Goal: Task Accomplishment & Management: Manage account settings

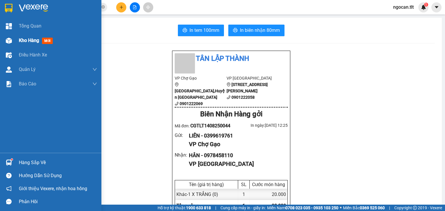
click at [35, 41] on span "Kho hàng" at bounding box center [29, 41] width 20 height 6
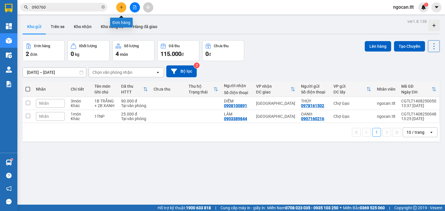
click at [122, 7] on icon "plus" at bounding box center [121, 7] width 3 height 0
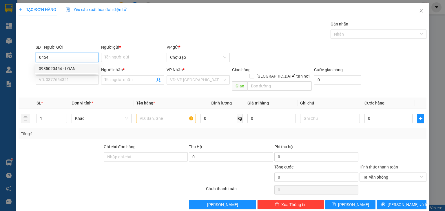
drag, startPoint x: 70, startPoint y: 66, endPoint x: 74, endPoint y: 67, distance: 3.8
click at [71, 66] on div "0985020454 - LOAN" at bounding box center [67, 69] width 56 height 6
type input "0985020454"
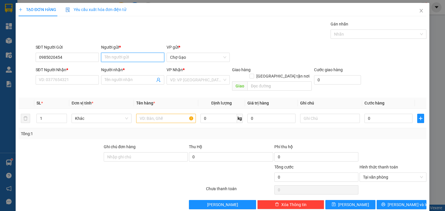
click at [148, 55] on input "Người gửi *" at bounding box center [132, 57] width 63 height 9
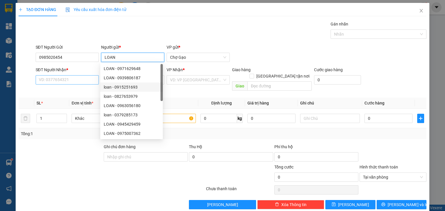
type input "LOAN"
click at [51, 78] on input "SĐT Người Nhận *" at bounding box center [67, 79] width 63 height 9
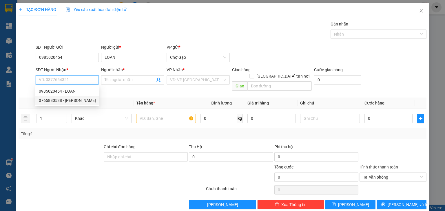
drag, startPoint x: 72, startPoint y: 101, endPoint x: 99, endPoint y: 96, distance: 27.5
click at [73, 101] on div "0765880538 - [PERSON_NAME]" at bounding box center [67, 100] width 57 height 6
type input "0765880538"
type input "QUỲNH"
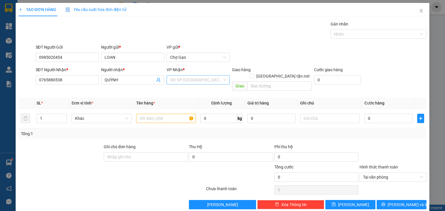
click at [204, 74] on div "VP Nhận *" at bounding box center [198, 71] width 63 height 9
drag, startPoint x: 181, startPoint y: 75, endPoint x: 181, endPoint y: 79, distance: 4.6
click at [181, 77] on div "VP Nhận * VD: VP [GEOGRAPHIC_DATA]" at bounding box center [198, 77] width 63 height 20
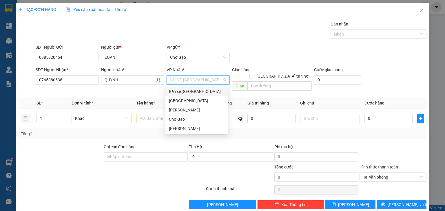
click at [181, 79] on input "search" at bounding box center [196, 80] width 52 height 9
drag, startPoint x: 181, startPoint y: 100, endPoint x: 163, endPoint y: 112, distance: 21.2
click at [180, 100] on div "[GEOGRAPHIC_DATA]" at bounding box center [197, 101] width 56 height 6
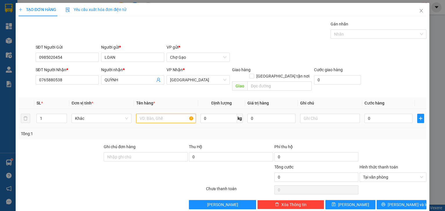
click at [154, 116] on input "text" at bounding box center [166, 118] width 60 height 9
type input "1 B XANH"
click at [373, 114] on input "0" at bounding box center [389, 118] width 48 height 9
type input "5"
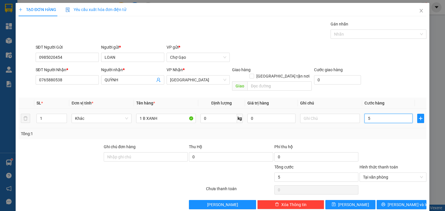
type input "50"
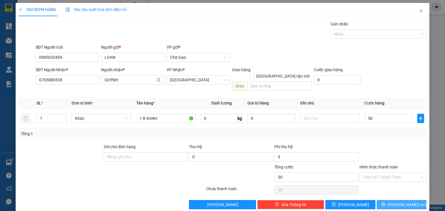
type input "50.000"
click at [398, 202] on span "[PERSON_NAME] và In" at bounding box center [408, 205] width 41 height 6
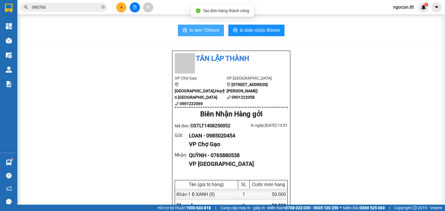
drag, startPoint x: 202, startPoint y: 30, endPoint x: 197, endPoint y: 29, distance: 4.9
click at [202, 30] on span "In tem 100mm" at bounding box center [205, 30] width 30 height 7
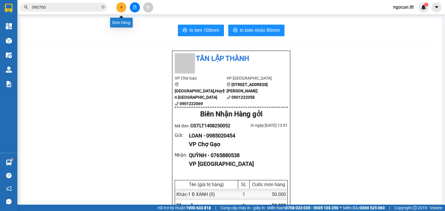
click at [118, 5] on button at bounding box center [121, 7] width 10 height 10
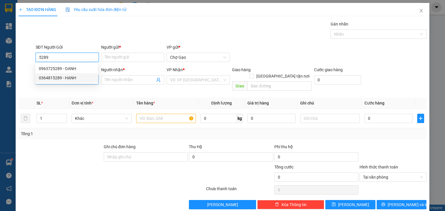
click at [59, 78] on div "0364815289 - HẠNH" at bounding box center [67, 78] width 56 height 6
type input "0364815289"
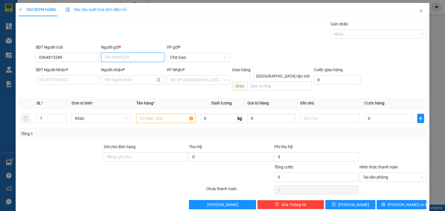
click at [136, 55] on input "Người gửi *" at bounding box center [132, 57] width 63 height 9
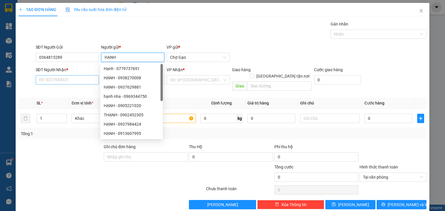
type input "HẠNH"
click at [53, 79] on input "SĐT Người Nhận *" at bounding box center [67, 79] width 63 height 9
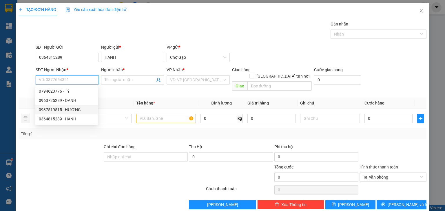
click at [75, 110] on div "0937519515 - HƯƠNG" at bounding box center [67, 110] width 56 height 6
type input "0937519515"
type input "HƯƠNG"
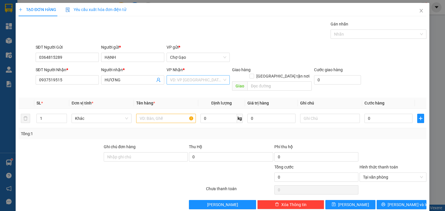
click at [218, 80] on input "search" at bounding box center [196, 80] width 52 height 9
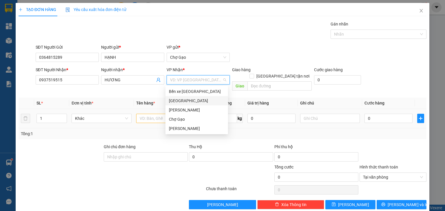
drag, startPoint x: 180, startPoint y: 100, endPoint x: 163, endPoint y: 107, distance: 17.9
click at [179, 101] on div "[GEOGRAPHIC_DATA]" at bounding box center [197, 101] width 56 height 6
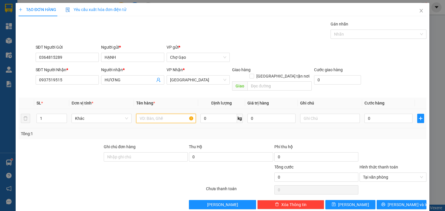
drag, startPoint x: 146, startPoint y: 113, endPoint x: 140, endPoint y: 114, distance: 5.8
click at [145, 114] on input "text" at bounding box center [166, 118] width 60 height 9
type input "1 K ĐEN [PERSON_NAME]"
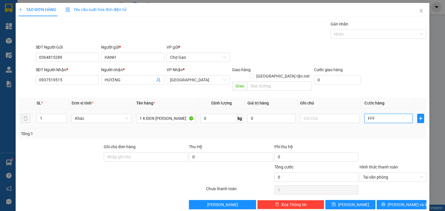
drag, startPoint x: 379, startPoint y: 114, endPoint x: 367, endPoint y: 114, distance: 11.9
click at [379, 114] on input "FFF" at bounding box center [389, 118] width 48 height 9
type input "0"
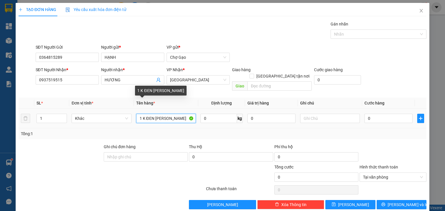
scroll to position [0, 36]
drag, startPoint x: 172, startPoint y: 111, endPoint x: 445, endPoint y: 104, distance: 272.5
click at [445, 104] on div "TẠO ĐƠN HÀNG Yêu cầu xuất hóa đơn điện tử Transit Pickup Surcharge Ids Transit …" at bounding box center [222, 105] width 445 height 211
type input "1 K ĐEN KEO VÀNG"
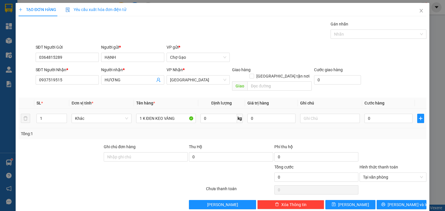
click at [386, 118] on td "0" at bounding box center [388, 118] width 53 height 19
click at [385, 116] on input "0" at bounding box center [389, 118] width 48 height 9
type input "3"
type input "30"
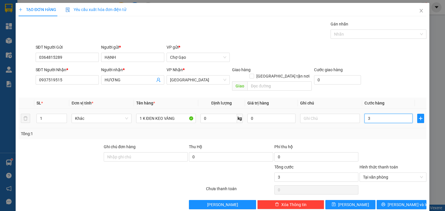
type input "30"
type input "30.000"
click at [391, 200] on button "[PERSON_NAME] và In" at bounding box center [402, 204] width 50 height 9
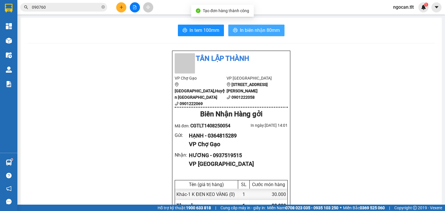
drag, startPoint x: 244, startPoint y: 26, endPoint x: 239, endPoint y: 48, distance: 23.1
click at [244, 26] on button "In biên nhận 80mm" at bounding box center [256, 31] width 56 height 12
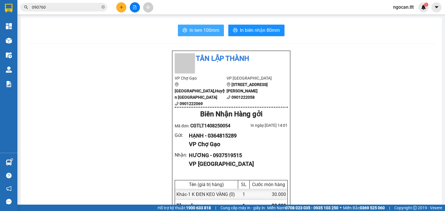
click at [208, 29] on span "In tem 100mm" at bounding box center [205, 30] width 30 height 7
click at [123, 6] on icon "plus" at bounding box center [121, 7] width 4 height 4
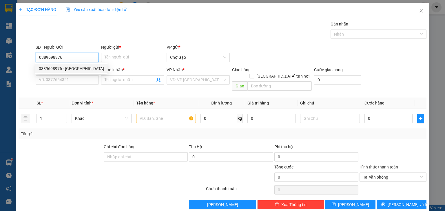
drag, startPoint x: 63, startPoint y: 68, endPoint x: 68, endPoint y: 68, distance: 4.4
click at [63, 68] on div "0389698976 - [GEOGRAPHIC_DATA]" at bounding box center [71, 69] width 65 height 6
type input "0389698976"
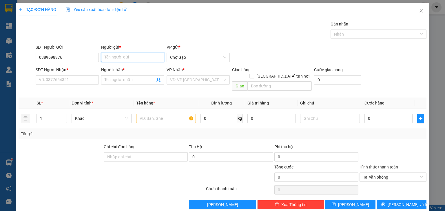
click at [145, 57] on input "Người gửi *" at bounding box center [132, 57] width 63 height 9
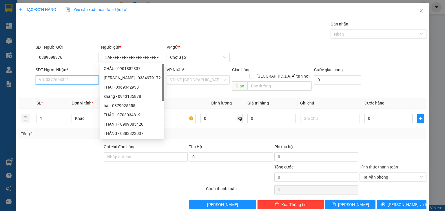
click at [75, 78] on input "SĐT Người Nhận *" at bounding box center [67, 79] width 63 height 9
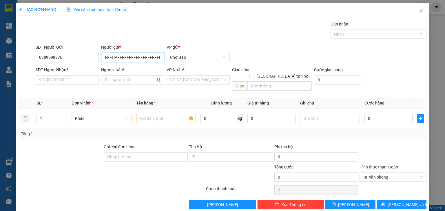
scroll to position [0, 2]
drag, startPoint x: 156, startPoint y: 59, endPoint x: 85, endPoint y: 50, distance: 71.3
click at [86, 52] on div "SĐT Người Gửi 0389698976 Người gửi * HAFFFFFFFFFFFFFFFFFFFFFFFFFFFFFF FFFFFFHAF…" at bounding box center [231, 54] width 394 height 20
drag, startPoint x: 158, startPoint y: 58, endPoint x: 96, endPoint y: 59, distance: 62.3
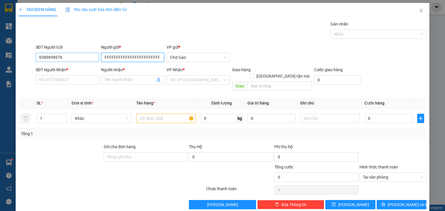
click at [96, 59] on div "SĐT Người Gửi 0389698976 Người gửi * FFFFFFFFFFFFFFFFFFFFFFFFFFFFFFFFFFFDFFFFFF…" at bounding box center [231, 54] width 394 height 20
type input "FFFFFFHAFFFFFFFFFFFFFFFFFFFFFFFFFFFFFF"
drag, startPoint x: 102, startPoint y: 57, endPoint x: 257, endPoint y: 65, distance: 155.6
click at [257, 65] on form "SĐT Người Gửi 0389698976 Người gửi * FFFFFFHAFFFFFFFFFFFFFFFFFFFFFFFFFFFFFF FFF…" at bounding box center [223, 68] width 408 height 49
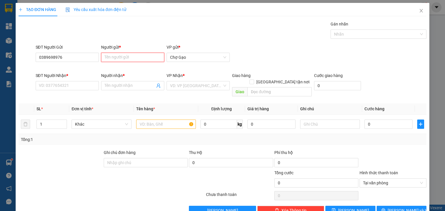
scroll to position [0, 0]
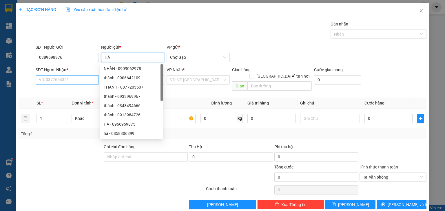
type input "HÀ"
click at [80, 79] on input "SĐT Người Nhận *" at bounding box center [67, 79] width 63 height 9
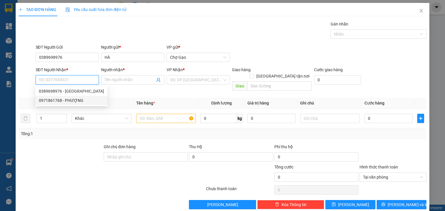
click at [66, 101] on div "0971861768 - PHƯỢNG" at bounding box center [71, 100] width 65 height 6
type input "0971861768"
type input "PHƯỢNG"
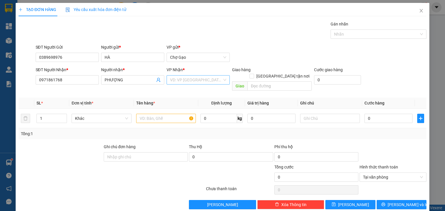
drag, startPoint x: 201, startPoint y: 79, endPoint x: 200, endPoint y: 84, distance: 4.7
click at [201, 80] on input "search" at bounding box center [196, 80] width 52 height 9
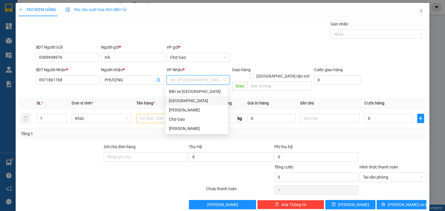
click at [183, 98] on div "[GEOGRAPHIC_DATA]" at bounding box center [197, 101] width 56 height 6
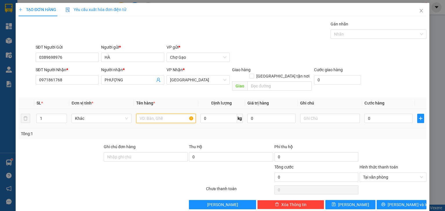
click at [164, 114] on input "text" at bounding box center [166, 118] width 60 height 9
type input "1 TNP"
click at [375, 115] on input "0" at bounding box center [389, 118] width 48 height 9
type input "4"
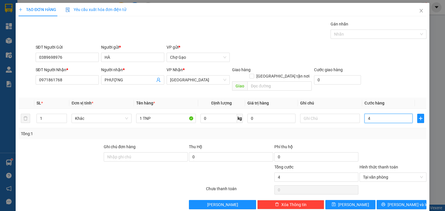
type input "40"
type input "40.000"
click at [403, 202] on span "[PERSON_NAME] và In" at bounding box center [408, 205] width 41 height 6
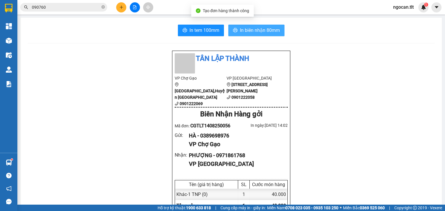
click at [265, 30] on span "In biên nhận 80mm" at bounding box center [260, 30] width 40 height 7
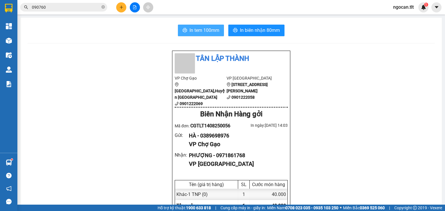
click at [208, 32] on span "In tem 100mm" at bounding box center [205, 30] width 30 height 7
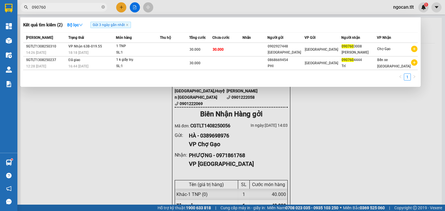
click at [52, 8] on input "090760" at bounding box center [66, 7] width 68 height 6
drag, startPoint x: 52, startPoint y: 8, endPoint x: 52, endPoint y: 12, distance: 3.8
click at [52, 8] on input "090760" at bounding box center [66, 7] width 68 height 6
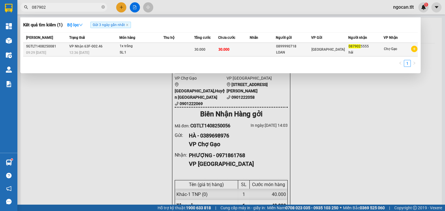
type input "087902"
click at [271, 46] on td at bounding box center [263, 50] width 26 height 14
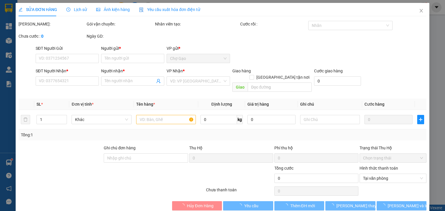
type input "0899990718"
type input "LOAN"
type input "0879025555"
type input "hải"
type input "30.000"
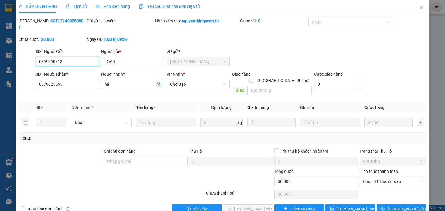
scroll to position [4, 0]
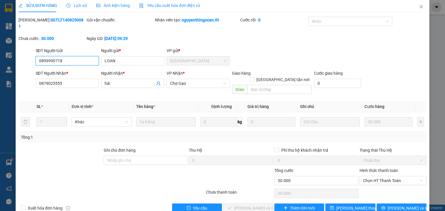
drag, startPoint x: 388, startPoint y: 167, endPoint x: 382, endPoint y: 175, distance: 10.1
click at [388, 177] on span "Chọn HT Thanh Toán" at bounding box center [393, 181] width 60 height 9
click at [375, 179] on div "Tại văn phòng" at bounding box center [390, 179] width 60 height 6
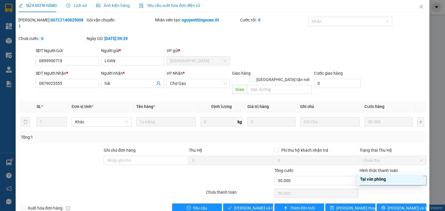
type input "0"
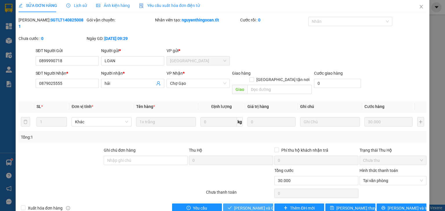
click at [250, 205] on span "[PERSON_NAME] và Giao hàng" at bounding box center [262, 208] width 56 height 6
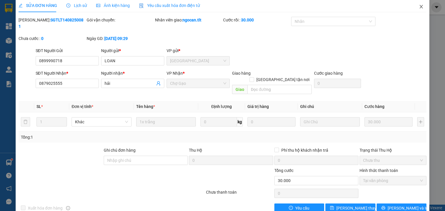
drag, startPoint x: 417, startPoint y: 8, endPoint x: 412, endPoint y: 10, distance: 6.1
click at [420, 8] on icon "close" at bounding box center [421, 6] width 3 height 3
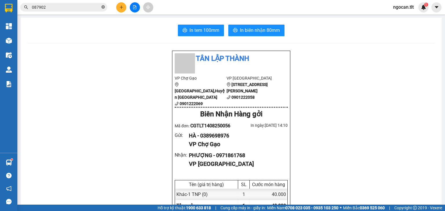
click at [103, 5] on icon "close-circle" at bounding box center [102, 6] width 3 height 3
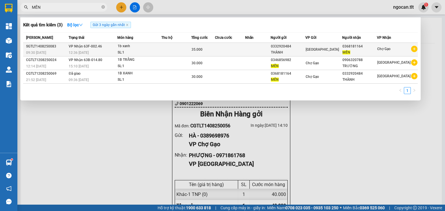
type input "MẾN"
click at [320, 51] on span "[GEOGRAPHIC_DATA]" at bounding box center [322, 50] width 33 height 4
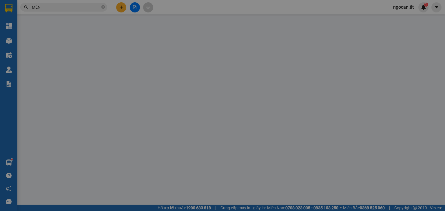
type input "0332920484"
type input "THÀNH"
type input "0368181164"
type input "MẾN"
type input "35.000"
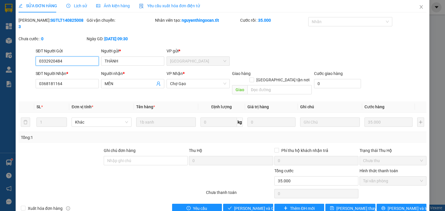
scroll to position [4, 0]
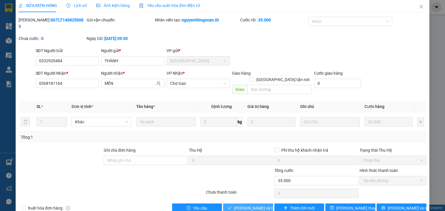
click at [245, 205] on span "[PERSON_NAME] và Giao hàng" at bounding box center [262, 208] width 56 height 6
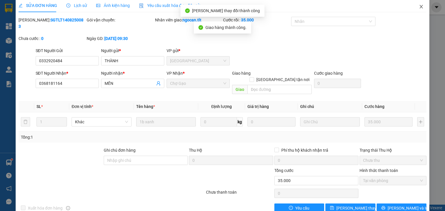
drag, startPoint x: 417, startPoint y: 6, endPoint x: 405, endPoint y: 7, distance: 11.3
click at [419, 6] on icon "close" at bounding box center [421, 6] width 5 height 5
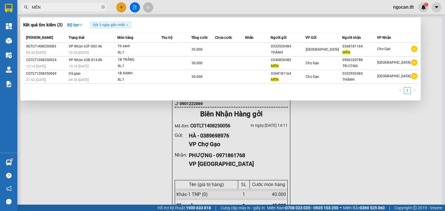
click at [54, 9] on input "MẾN" at bounding box center [66, 7] width 68 height 6
click at [57, 2] on div at bounding box center [222, 105] width 445 height 211
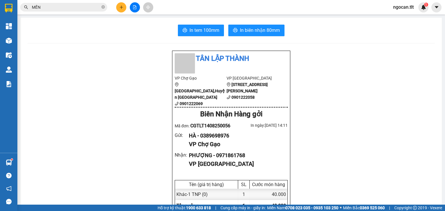
drag, startPoint x: 57, startPoint y: 2, endPoint x: 54, endPoint y: 6, distance: 4.6
click at [57, 2] on div "Kết quả tìm kiếm ( 3 ) Bộ lọc Gửi 3 ngày gần nhất Mã ĐH Trạng thái Món hàng Thu…" at bounding box center [222, 7] width 445 height 14
click at [54, 6] on input "MẾN" at bounding box center [66, 7] width 68 height 6
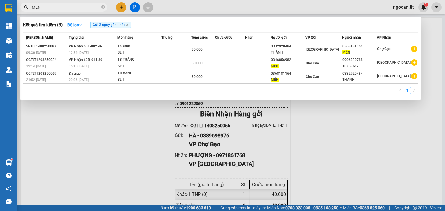
click at [55, 5] on input "MẾN" at bounding box center [66, 7] width 68 height 6
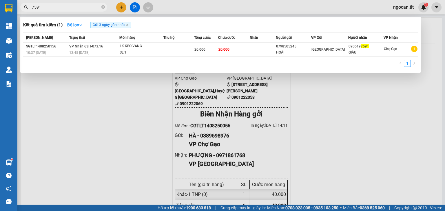
type input "7591"
click at [120, 8] on div at bounding box center [222, 105] width 445 height 211
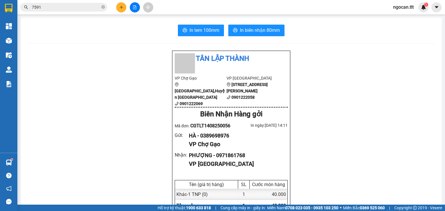
click at [119, 8] on icon "plus" at bounding box center [121, 7] width 4 height 4
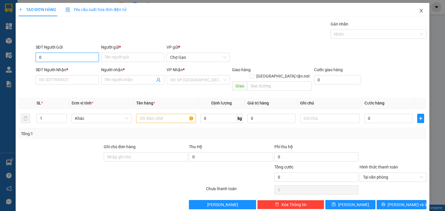
type input "0"
click at [420, 12] on icon "close" at bounding box center [421, 10] width 5 height 5
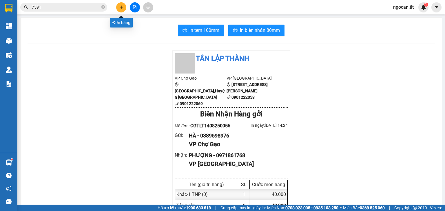
click at [124, 6] on button at bounding box center [121, 7] width 10 height 10
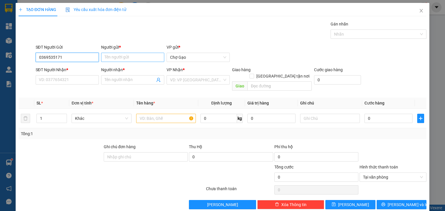
type input "0369535171"
click at [139, 57] on input "Người gửi *" at bounding box center [132, 57] width 63 height 9
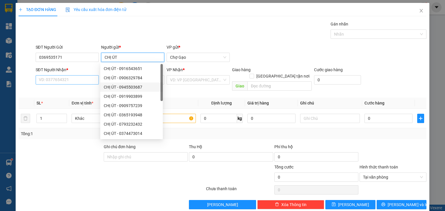
type input "CHỊ ÚT"
click at [55, 78] on input "SĐT Người Nhận *" at bounding box center [67, 79] width 63 height 9
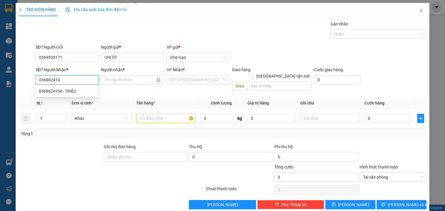
type input "0368624104"
drag, startPoint x: 73, startPoint y: 90, endPoint x: 84, endPoint y: 90, distance: 10.7
click at [77, 90] on div "0368624104 - TRIỆU" at bounding box center [67, 91] width 56 height 6
type input "TRIỆU"
type input "0368624104"
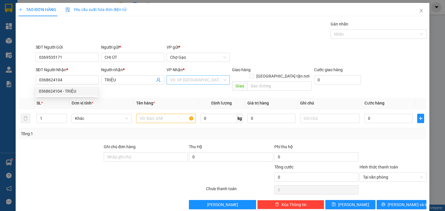
click at [195, 75] on div "VP Nhận *" at bounding box center [198, 71] width 63 height 9
drag, startPoint x: 194, startPoint y: 77, endPoint x: 183, endPoint y: 94, distance: 19.6
click at [194, 78] on input "search" at bounding box center [196, 80] width 52 height 9
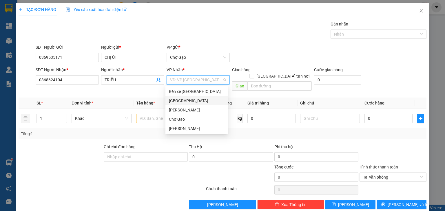
click at [180, 99] on div "[GEOGRAPHIC_DATA]" at bounding box center [197, 100] width 63 height 9
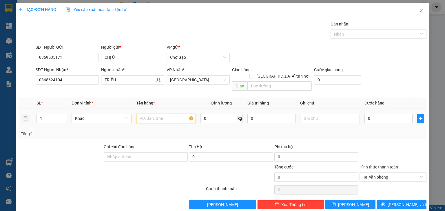
click at [149, 114] on input "text" at bounding box center [166, 118] width 60 height 9
type input "1 TNP"
click at [374, 115] on input "0" at bounding box center [389, 118] width 48 height 9
type input "3"
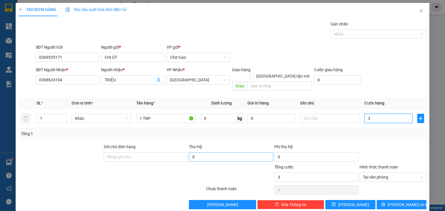
type input "30"
type input "30.000"
drag, startPoint x: 387, startPoint y: 201, endPoint x: 317, endPoint y: 150, distance: 87.0
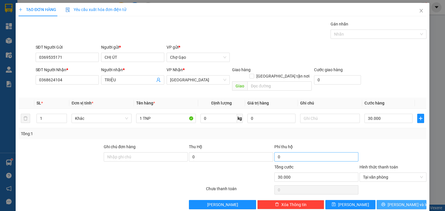
click at [387, 201] on button "[PERSON_NAME] và In" at bounding box center [402, 204] width 50 height 9
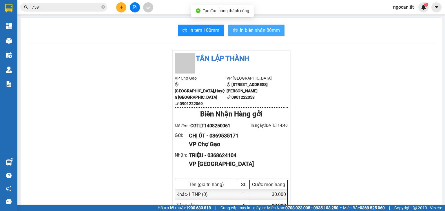
drag, startPoint x: 260, startPoint y: 29, endPoint x: 261, endPoint y: 71, distance: 42.6
click at [260, 30] on span "In biên nhận 80mm" at bounding box center [260, 30] width 40 height 7
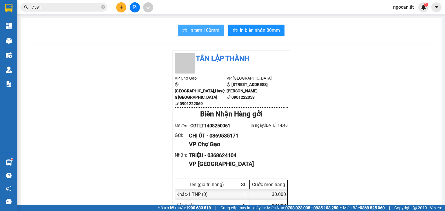
drag, startPoint x: 186, startPoint y: 26, endPoint x: 253, endPoint y: 69, distance: 79.8
click at [189, 27] on button "In tem 100mm" at bounding box center [201, 31] width 46 height 12
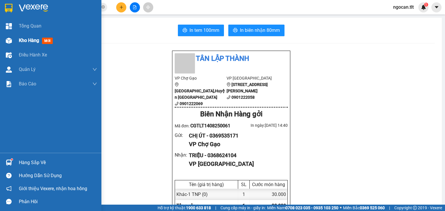
drag, startPoint x: 29, startPoint y: 37, endPoint x: 73, endPoint y: 38, distance: 44.4
click at [29, 37] on div "Kho hàng mới" at bounding box center [37, 40] width 36 height 7
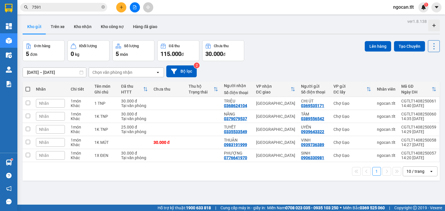
click at [28, 89] on span at bounding box center [28, 89] width 5 height 5
click at [28, 86] on input "checkbox" at bounding box center [28, 86] width 0 height 0
checkbox input "true"
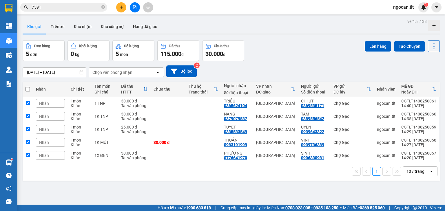
checkbox input "true"
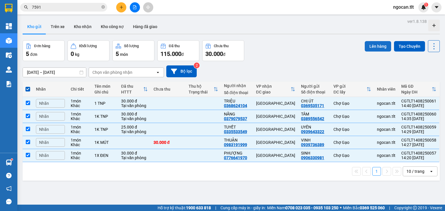
click at [371, 43] on button "Lên hàng" at bounding box center [378, 46] width 26 height 10
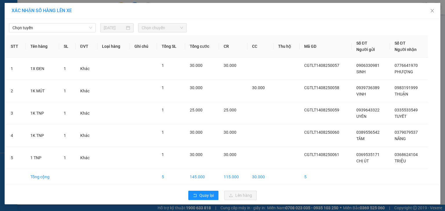
click at [36, 31] on span "Chọn tuyến" at bounding box center [52, 27] width 80 height 9
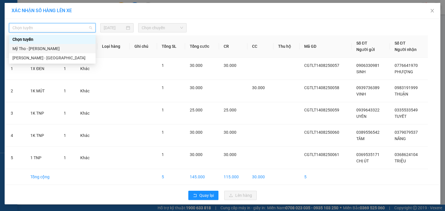
click at [37, 49] on div "Mỹ Tho - [PERSON_NAME]" at bounding box center [52, 49] width 80 height 6
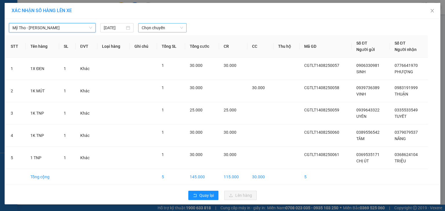
click at [176, 25] on span "Chọn chuyến" at bounding box center [163, 27] width 42 height 9
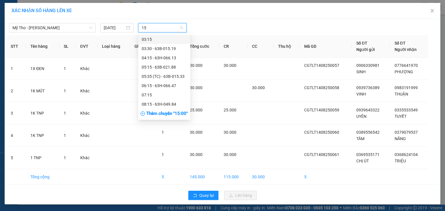
type input "1"
type input "1445"
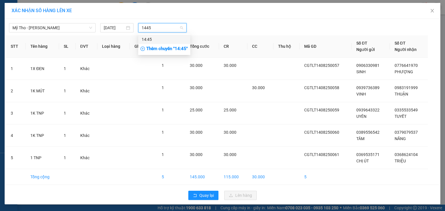
drag, startPoint x: 145, startPoint y: 38, endPoint x: 220, endPoint y: 37, distance: 74.8
click at [151, 38] on div "14:45" at bounding box center [164, 39] width 45 height 6
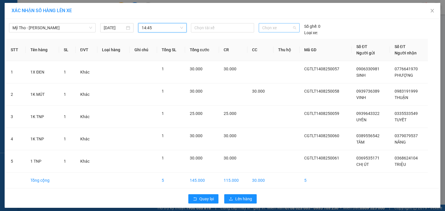
click at [262, 27] on span "Chọn xe" at bounding box center [279, 27] width 34 height 9
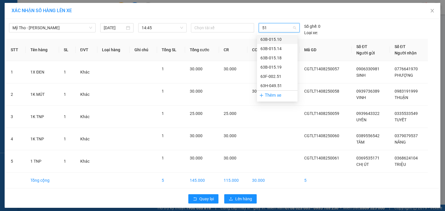
type input "519"
click at [279, 37] on div "63B-015.19" at bounding box center [278, 39] width 34 height 6
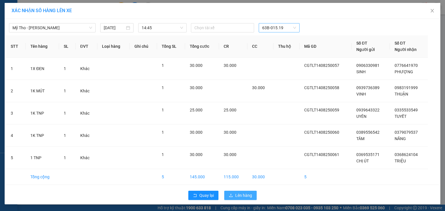
click at [248, 194] on span "Lên hàng" at bounding box center [243, 195] width 17 height 6
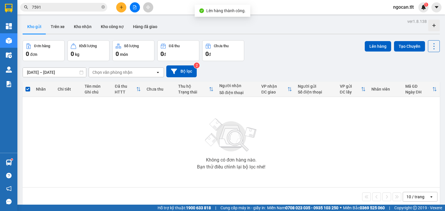
click at [137, 13] on div "Kết quả tìm kiếm ( 1 ) Bộ lọc Gửi 3 ngày gần nhất Mã ĐH Trạng thái Món hàng Thu…" at bounding box center [222, 7] width 445 height 14
drag, startPoint x: 136, startPoint y: 6, endPoint x: 183, endPoint y: 15, distance: 47.3
click at [136, 6] on icon "file-add" at bounding box center [135, 7] width 4 height 4
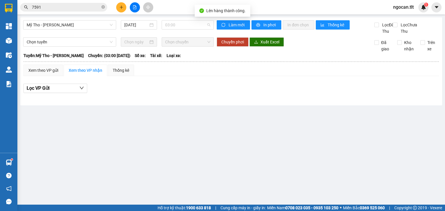
drag, startPoint x: 186, startPoint y: 24, endPoint x: 189, endPoint y: 38, distance: 13.8
click at [186, 24] on span "03:00" at bounding box center [188, 25] width 46 height 9
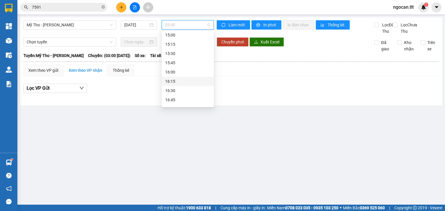
scroll to position [541, 0]
click at [181, 80] on div "14:45" at bounding box center [187, 80] width 45 height 6
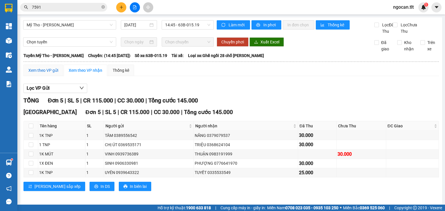
drag, startPoint x: 50, startPoint y: 75, endPoint x: 62, endPoint y: 86, distance: 16.0
click at [50, 74] on div "Xem theo VP gửi" at bounding box center [43, 70] width 30 height 6
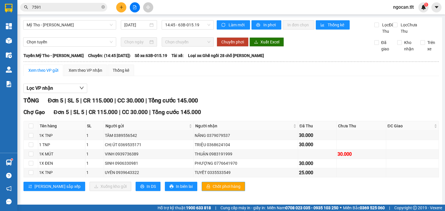
click at [213, 190] on span "Chốt phơi hàng" at bounding box center [227, 186] width 28 height 6
click at [124, 5] on button at bounding box center [121, 7] width 10 height 10
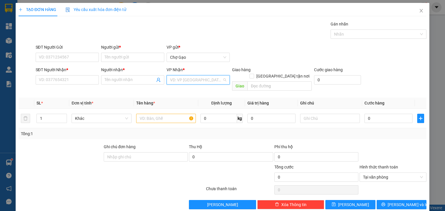
click at [175, 81] on input "search" at bounding box center [196, 80] width 52 height 9
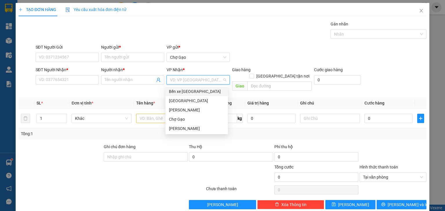
drag, startPoint x: 176, startPoint y: 93, endPoint x: 174, endPoint y: 99, distance: 6.3
click at [175, 96] on div "Bến xe [GEOGRAPHIC_DATA]" at bounding box center [197, 91] width 63 height 9
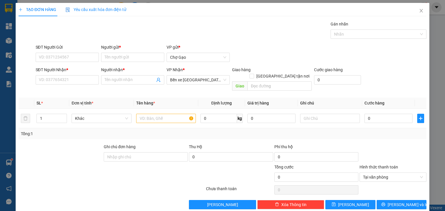
click at [174, 101] on th "Tên hàng *" at bounding box center [166, 103] width 64 height 11
click at [188, 75] on div "VP Nhận * Bến xe [GEOGRAPHIC_DATA]" at bounding box center [198, 77] width 63 height 20
drag, startPoint x: 187, startPoint y: 80, endPoint x: 192, endPoint y: 94, distance: 15.5
click at [188, 80] on span "Bến xe [GEOGRAPHIC_DATA]" at bounding box center [198, 80] width 56 height 9
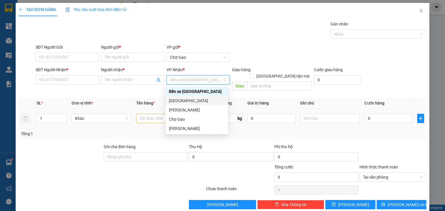
click at [176, 101] on div "[GEOGRAPHIC_DATA]" at bounding box center [197, 101] width 56 height 6
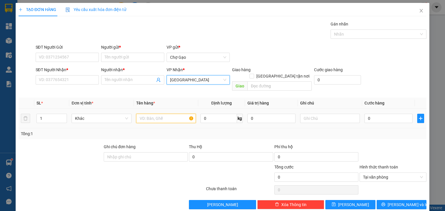
drag, startPoint x: 166, startPoint y: 111, endPoint x: 162, endPoint y: 106, distance: 7.0
click at [166, 114] on input "text" at bounding box center [166, 118] width 60 height 9
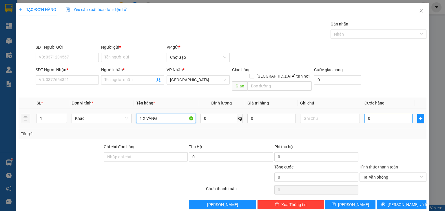
type input "1 X VÀNG"
click at [378, 114] on input "0" at bounding box center [389, 118] width 48 height 9
type input "2"
type input "25"
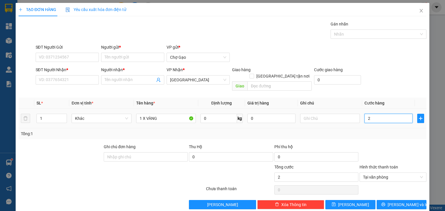
type input "25"
type input "25.000"
drag, startPoint x: 68, startPoint y: 59, endPoint x: 75, endPoint y: 60, distance: 6.5
click at [69, 60] on input "SĐT Người Gửi" at bounding box center [67, 57] width 63 height 9
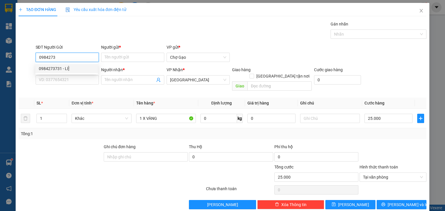
click at [70, 71] on div "0984273731 - LỆ" at bounding box center [67, 69] width 56 height 6
type input "0984273731"
click at [139, 54] on input "Người gửi *" at bounding box center [132, 57] width 63 height 9
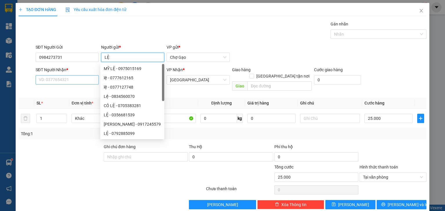
type input "LỆ"
click at [68, 82] on input "SĐT Người Nhận *" at bounding box center [67, 79] width 63 height 9
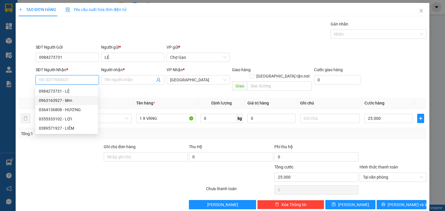
click at [72, 100] on div "0963163927 - liêm" at bounding box center [67, 100] width 56 height 6
type input "0963163927"
type input "liêm"
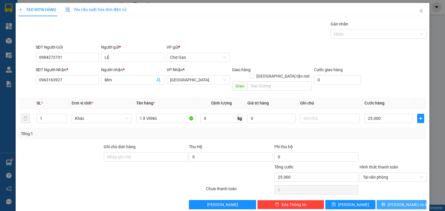
drag, startPoint x: 398, startPoint y: 197, endPoint x: 394, endPoint y: 196, distance: 4.2
click at [398, 202] on span "[PERSON_NAME] và In" at bounding box center [408, 205] width 41 height 6
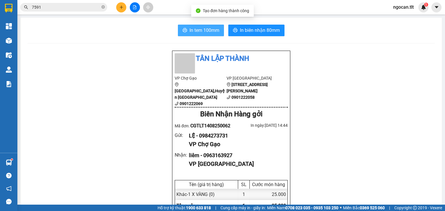
click at [206, 27] on span "In tem 100mm" at bounding box center [205, 30] width 30 height 7
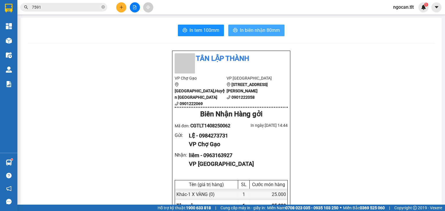
drag, startPoint x: 267, startPoint y: 30, endPoint x: 301, endPoint y: 61, distance: 46.8
click at [267, 30] on span "In biên nhận 80mm" at bounding box center [260, 30] width 40 height 7
click at [119, 6] on icon "plus" at bounding box center [121, 7] width 4 height 4
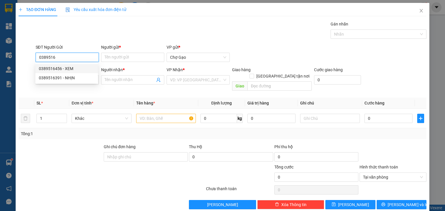
click at [78, 70] on div "0389516456 - XEM" at bounding box center [67, 69] width 56 height 6
type input "0389516456"
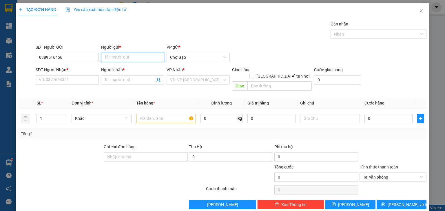
click at [140, 59] on input "Người gửi *" at bounding box center [132, 57] width 63 height 9
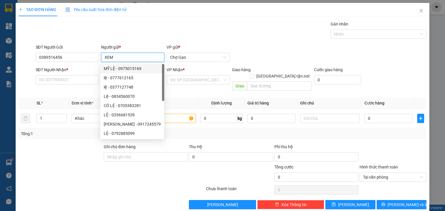
type input "XEM"
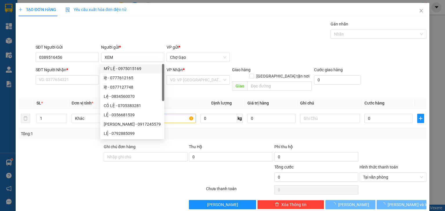
click at [77, 74] on div "SĐT Người Nhận *" at bounding box center [67, 71] width 63 height 9
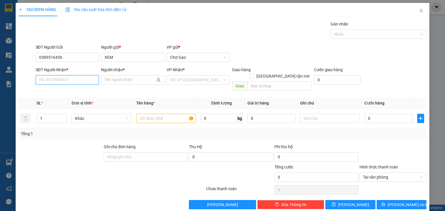
drag, startPoint x: 76, startPoint y: 77, endPoint x: 82, endPoint y: 79, distance: 6.1
click at [76, 78] on input "SĐT Người Nhận *" at bounding box center [67, 79] width 63 height 9
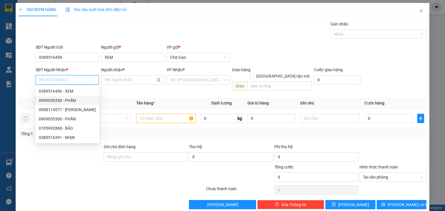
drag, startPoint x: 70, startPoint y: 101, endPoint x: 94, endPoint y: 97, distance: 24.4
click at [72, 101] on div "0909055350 - PHẤN" at bounding box center [67, 100] width 57 height 6
type input "0909055350"
type input "PHẤN"
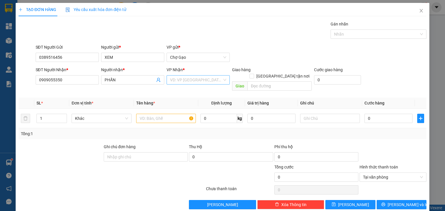
drag, startPoint x: 208, startPoint y: 78, endPoint x: 204, endPoint y: 84, distance: 7.7
click at [206, 81] on input "search" at bounding box center [196, 80] width 52 height 9
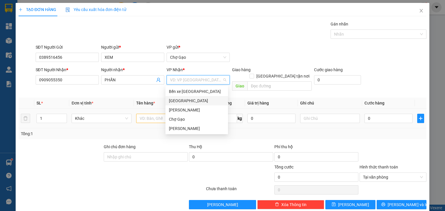
drag, startPoint x: 180, startPoint y: 99, endPoint x: 171, endPoint y: 103, distance: 9.2
click at [177, 100] on div "[GEOGRAPHIC_DATA]" at bounding box center [197, 101] width 56 height 6
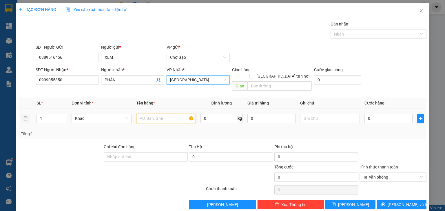
click at [147, 115] on input "text" at bounding box center [166, 118] width 60 height 9
click at [160, 114] on input "text" at bounding box center [166, 118] width 60 height 9
click at [266, 81] on input "text" at bounding box center [280, 85] width 64 height 9
type input "AN LẠC"
click at [149, 114] on input "text" at bounding box center [166, 118] width 60 height 9
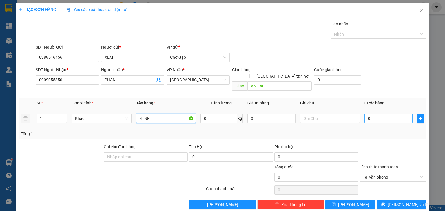
type input "4TNP"
click at [381, 114] on input "0" at bounding box center [389, 118] width 48 height 9
type input "1"
type input "17"
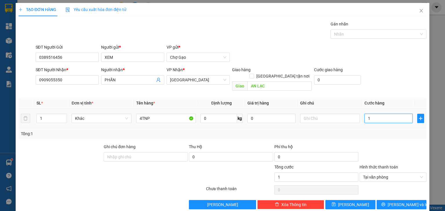
type input "17"
type input "170"
type input "170.000"
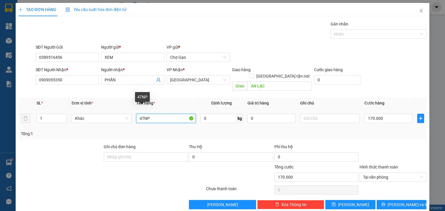
click at [157, 114] on input "4TNP" at bounding box center [166, 118] width 60 height 9
type input "4TNP- TXE 50K"
type input "170.000"
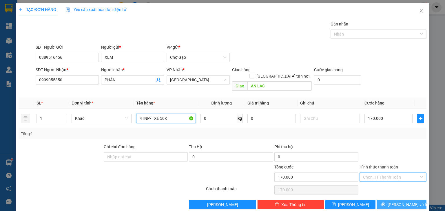
type input "4TNP- TXE 50K"
click at [398, 202] on span "[PERSON_NAME] và In" at bounding box center [408, 205] width 41 height 6
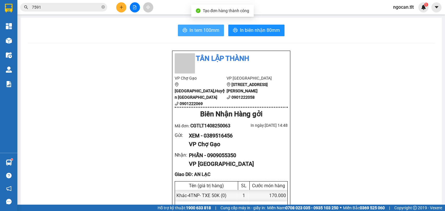
drag, startPoint x: 194, startPoint y: 27, endPoint x: 211, endPoint y: 58, distance: 35.4
click at [194, 28] on span "In tem 100mm" at bounding box center [205, 30] width 30 height 7
click at [122, 8] on icon "plus" at bounding box center [121, 7] width 4 height 4
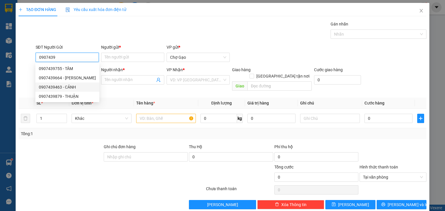
drag, startPoint x: 70, startPoint y: 87, endPoint x: 139, endPoint y: 70, distance: 70.7
click at [70, 87] on div "0907439463 - CẢNH" at bounding box center [67, 87] width 57 height 6
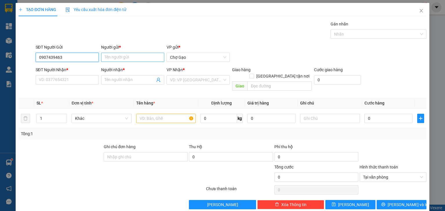
type input "0907439463"
click at [145, 55] on input "Người gửi *" at bounding box center [132, 57] width 63 height 9
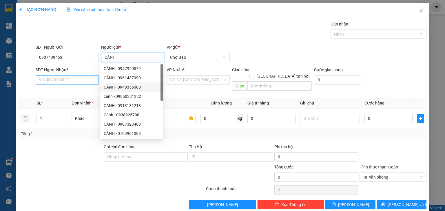
type input "CẢNH"
click at [65, 77] on input "SĐT Người Nhận *" at bounding box center [67, 79] width 63 height 9
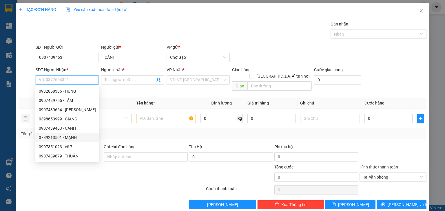
click at [78, 136] on div "0789213501 - MẠNH" at bounding box center [67, 137] width 57 height 6
type input "0789213501"
type input "MẠNH"
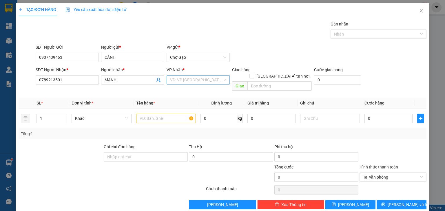
drag, startPoint x: 191, startPoint y: 77, endPoint x: 191, endPoint y: 80, distance: 3.2
click at [191, 77] on input "search" at bounding box center [196, 80] width 52 height 9
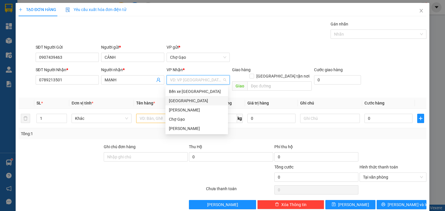
click at [178, 103] on div "[GEOGRAPHIC_DATA]" at bounding box center [197, 101] width 56 height 6
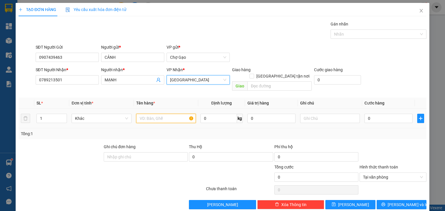
click at [159, 114] on input "text" at bounding box center [166, 118] width 60 height 9
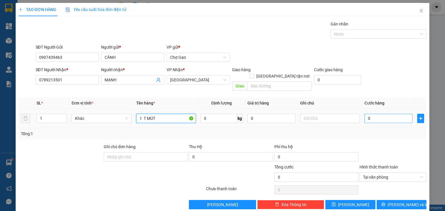
type input "1 T MÚT"
click at [374, 115] on input "0" at bounding box center [389, 118] width 48 height 9
type input "3"
type input "30"
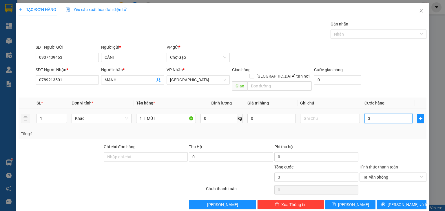
type input "30"
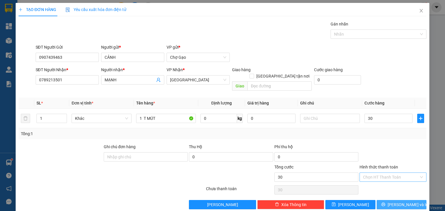
type input "30.000"
click at [396, 202] on span "[PERSON_NAME] và In" at bounding box center [408, 205] width 41 height 6
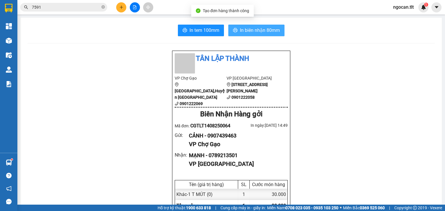
drag, startPoint x: 253, startPoint y: 29, endPoint x: 252, endPoint y: 34, distance: 5.3
click at [253, 29] on span "In biên nhận 80mm" at bounding box center [260, 30] width 40 height 7
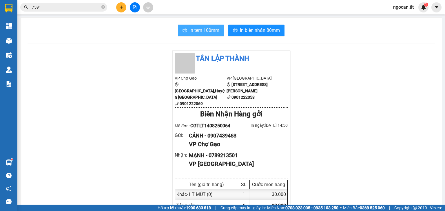
drag, startPoint x: 197, startPoint y: 28, endPoint x: 188, endPoint y: 37, distance: 13.1
click at [197, 29] on span "In tem 100mm" at bounding box center [205, 30] width 30 height 7
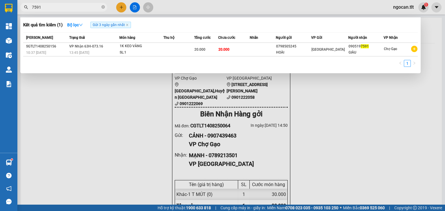
click at [70, 6] on input "7591" at bounding box center [66, 7] width 68 height 6
drag, startPoint x: 70, startPoint y: 6, endPoint x: 70, endPoint y: 1, distance: 4.6
click at [70, 5] on input "7591" at bounding box center [66, 7] width 68 height 6
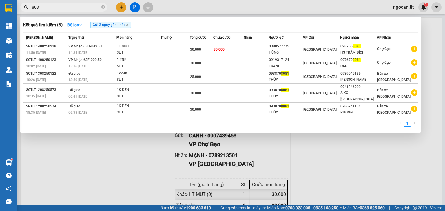
click at [53, 6] on input "8081" at bounding box center [66, 7] width 68 height 6
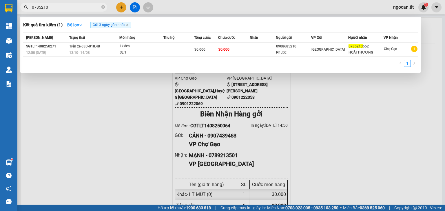
click at [49, 3] on span "0785210" at bounding box center [63, 7] width 87 height 9
click at [53, 8] on input "0785210" at bounding box center [66, 7] width 68 height 6
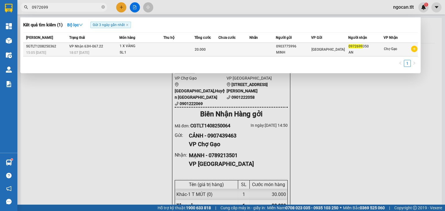
type input "0972699"
click at [241, 52] on td at bounding box center [234, 50] width 31 height 14
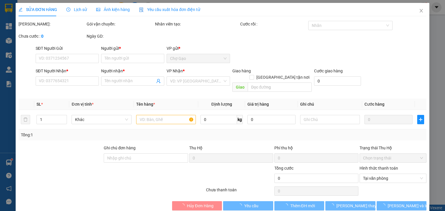
type input "0903775996"
type input "MINH"
type input "0972699350"
type input "AN"
type input "20.000"
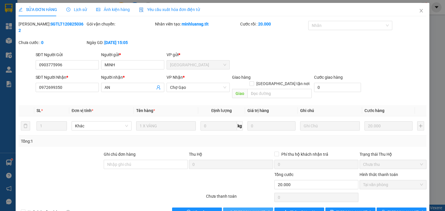
click at [253, 208] on button "[PERSON_NAME] và Giao hàng" at bounding box center [248, 212] width 50 height 9
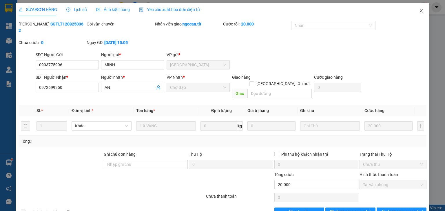
click at [414, 13] on span "Close" at bounding box center [421, 11] width 16 height 16
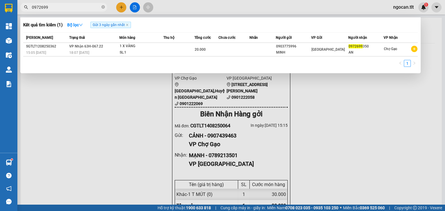
click at [82, 9] on input "0972699" at bounding box center [66, 7] width 68 height 6
click at [82, 8] on input "0972699" at bounding box center [66, 7] width 68 height 6
type input "0918400"
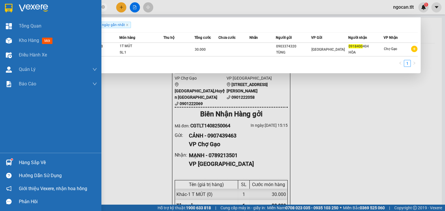
drag, startPoint x: 30, startPoint y: 41, endPoint x: 103, endPoint y: 145, distance: 127.1
click at [33, 44] on div "Kho hàng mới" at bounding box center [58, 40] width 78 height 14
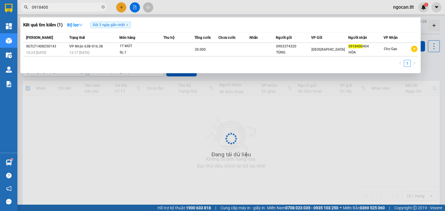
click at [123, 151] on div at bounding box center [222, 105] width 445 height 211
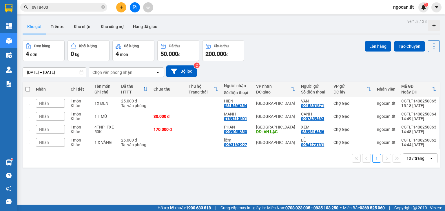
click at [27, 89] on span at bounding box center [28, 89] width 5 height 5
click at [28, 86] on input "checkbox" at bounding box center [28, 86] width 0 height 0
checkbox input "true"
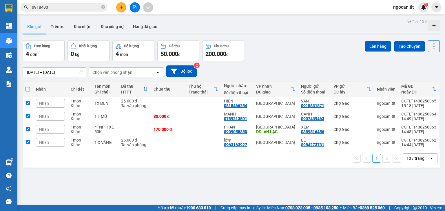
checkbox input "true"
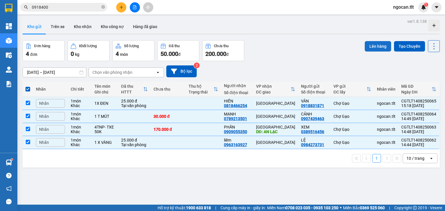
click at [373, 44] on button "Lên hàng" at bounding box center [378, 46] width 26 height 10
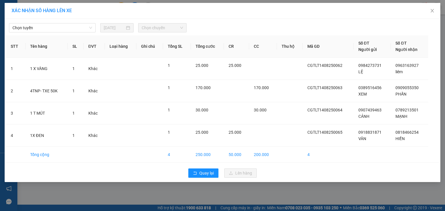
click at [34, 33] on div "Chọn tuyến [DATE] Chọn chuyến STT Tên hàng SL ĐVT Loại hàng Ghi chú Tổng SL Tổn…" at bounding box center [223, 100] width 436 height 163
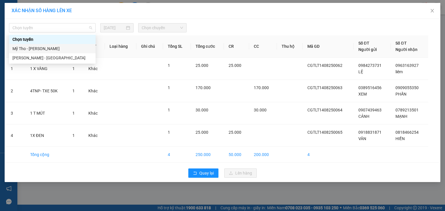
click at [60, 48] on div "Mỹ Tho - [PERSON_NAME]" at bounding box center [52, 49] width 80 height 6
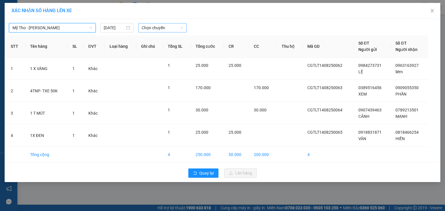
click at [172, 28] on span "Chọn chuyến" at bounding box center [163, 27] width 42 height 9
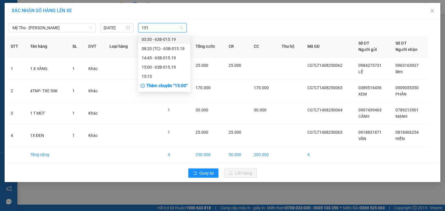
type input "1515"
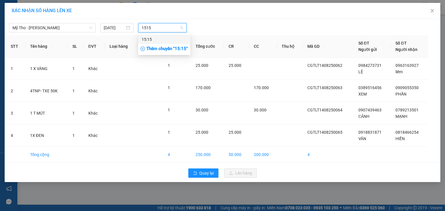
click at [153, 37] on div "15:15" at bounding box center [164, 39] width 45 height 6
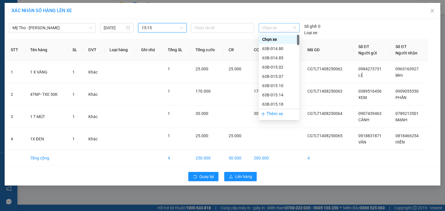
click at [280, 28] on span "Chọn xe" at bounding box center [279, 27] width 34 height 9
type input "844"
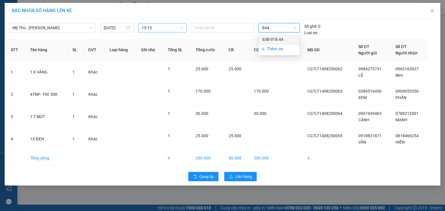
click at [282, 38] on div "63B-018.44" at bounding box center [279, 39] width 34 height 6
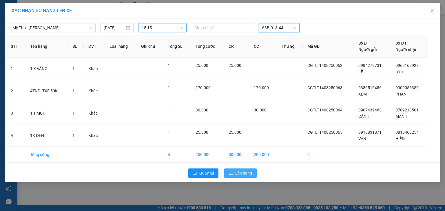
drag, startPoint x: 240, startPoint y: 174, endPoint x: 223, endPoint y: 199, distance: 30.9
click at [240, 174] on span "Lên hàng" at bounding box center [243, 173] width 17 height 6
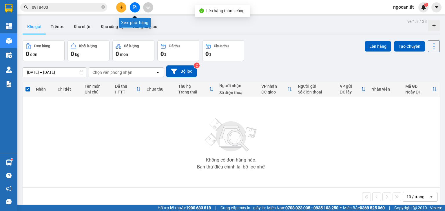
drag, startPoint x: 133, startPoint y: 5, endPoint x: 129, endPoint y: 0, distance: 6.4
click at [132, 3] on button at bounding box center [135, 7] width 10 height 10
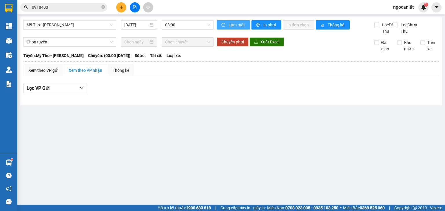
drag, startPoint x: 237, startPoint y: 26, endPoint x: 232, endPoint y: 22, distance: 5.8
click at [236, 24] on span "Làm mới" at bounding box center [237, 25] width 17 height 6
click at [189, 26] on span "03:00" at bounding box center [188, 25] width 46 height 9
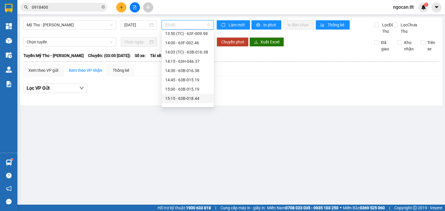
scroll to position [595, 0]
click at [190, 42] on div "15:15 - 63B-018.44" at bounding box center [187, 44] width 45 height 6
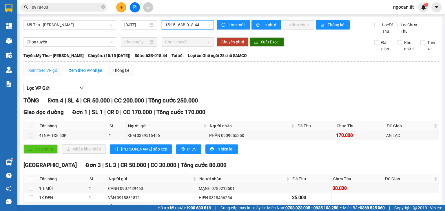
drag, startPoint x: 41, startPoint y: 72, endPoint x: 43, endPoint y: 75, distance: 4.6
click at [41, 72] on div "Xem theo VP gửi" at bounding box center [43, 71] width 40 height 12
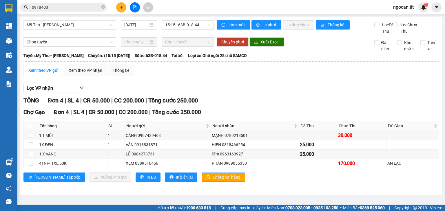
click at [213, 181] on span "Chốt phơi hàng" at bounding box center [227, 177] width 28 height 6
click at [59, 10] on input "0918400" at bounding box center [66, 7] width 68 height 6
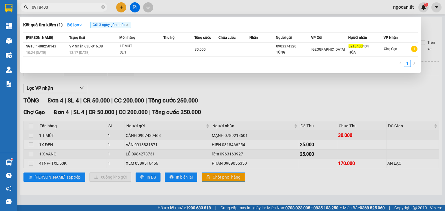
click at [59, 10] on input "0918400" at bounding box center [66, 7] width 68 height 6
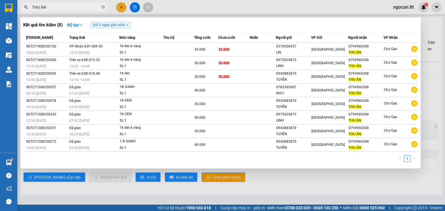
click at [54, 8] on input "THU ÂN" at bounding box center [66, 7] width 68 height 6
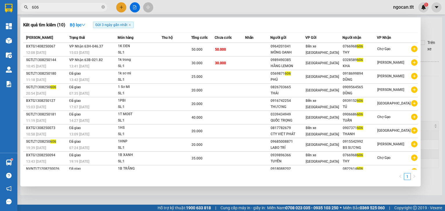
type input "606"
click at [121, 8] on div at bounding box center [222, 105] width 445 height 211
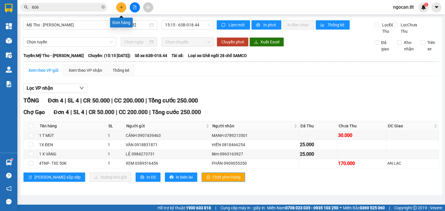
click at [121, 8] on icon "plus" at bounding box center [121, 7] width 4 height 4
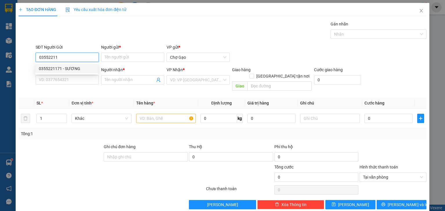
drag, startPoint x: 67, startPoint y: 70, endPoint x: 90, endPoint y: 66, distance: 23.4
click at [67, 70] on div "0355221171 - SƯƠNG" at bounding box center [67, 69] width 56 height 6
type input "0355221171"
click at [116, 56] on input "Người gửi *" at bounding box center [132, 57] width 63 height 9
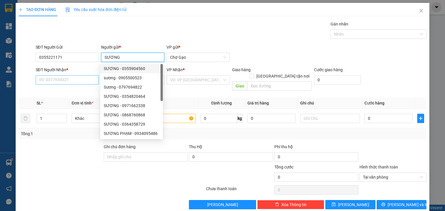
type input "SƯƠNG"
drag, startPoint x: 56, startPoint y: 80, endPoint x: 71, endPoint y: 102, distance: 26.5
click at [57, 81] on input "SĐT Người Nhận *" at bounding box center [67, 79] width 63 height 9
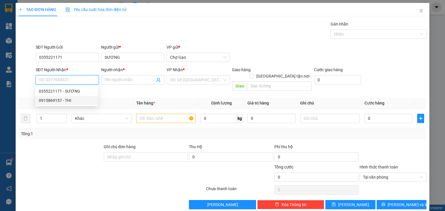
drag, startPoint x: 74, startPoint y: 102, endPoint x: 119, endPoint y: 88, distance: 46.1
click at [76, 101] on div "0915869157 - THI" at bounding box center [67, 100] width 56 height 6
type input "0915869157"
type input "THI"
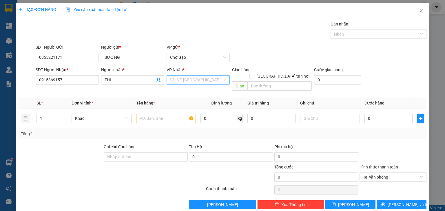
click at [180, 80] on input "search" at bounding box center [196, 80] width 52 height 9
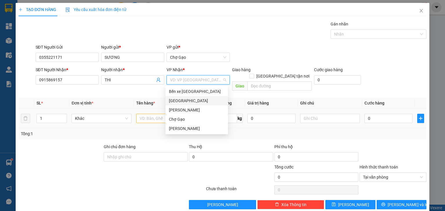
click at [178, 101] on div "[GEOGRAPHIC_DATA]" at bounding box center [197, 101] width 56 height 6
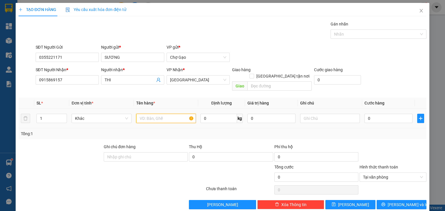
click at [161, 114] on input "text" at bounding box center [166, 118] width 60 height 9
click at [391, 114] on input "0" at bounding box center [389, 118] width 48 height 9
click at [143, 114] on input "1 X TRẮNG" at bounding box center [166, 118] width 60 height 9
type input "1 K X TRẮNG"
click at [392, 114] on input "0" at bounding box center [389, 118] width 48 height 9
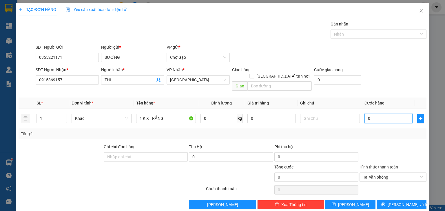
type input "3"
type input "30"
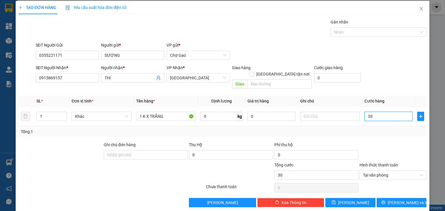
scroll to position [3, 0]
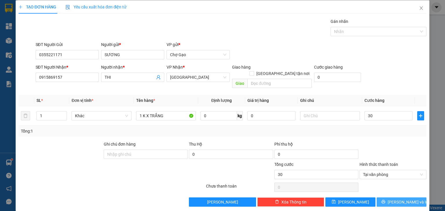
type input "30.000"
drag, startPoint x: 408, startPoint y: 198, endPoint x: 403, endPoint y: 211, distance: 13.2
click at [408, 198] on button "[PERSON_NAME] và In" at bounding box center [402, 202] width 50 height 9
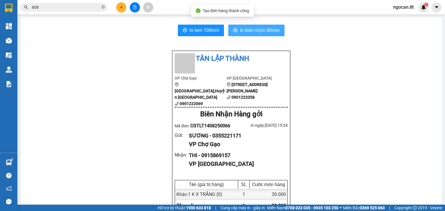
drag, startPoint x: 262, startPoint y: 30, endPoint x: 288, endPoint y: 40, distance: 27.2
click at [262, 30] on span "In biên nhận 80mm" at bounding box center [260, 30] width 40 height 7
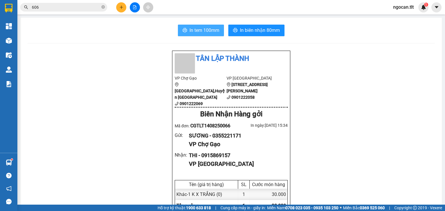
click at [192, 29] on span "In tem 100mm" at bounding box center [205, 30] width 30 height 7
click at [122, 5] on button at bounding box center [121, 7] width 10 height 10
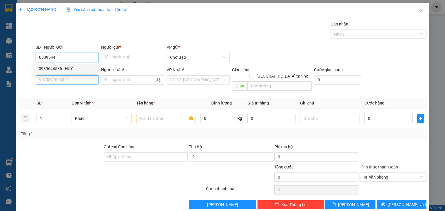
drag, startPoint x: 71, startPoint y: 69, endPoint x: 93, endPoint y: 75, distance: 23.2
click at [74, 71] on div "0939644586 - HUY" at bounding box center [67, 69] width 56 height 6
type input "0939644586"
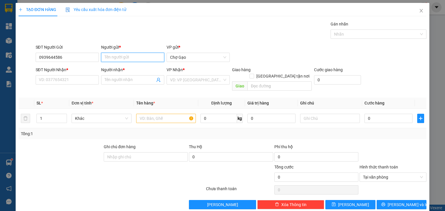
drag, startPoint x: 136, startPoint y: 56, endPoint x: 122, endPoint y: 56, distance: 14.5
click at [130, 56] on input "Người gửi *" at bounding box center [132, 57] width 63 height 9
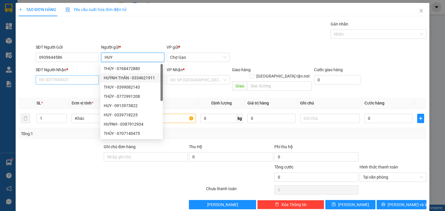
type input "HUY"
drag, startPoint x: 60, startPoint y: 79, endPoint x: 62, endPoint y: 88, distance: 9.2
click at [61, 85] on div "SĐT Người Nhận * VD: 0377654321" at bounding box center [67, 77] width 63 height 20
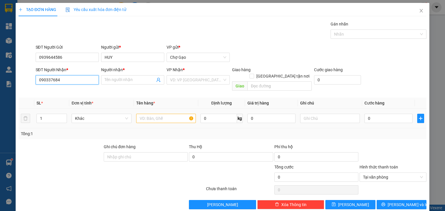
type input "0903376843"
click at [82, 89] on div "0903376843 - HÙNG" at bounding box center [67, 91] width 56 height 6
type input "HÙNG"
type input "0903376843"
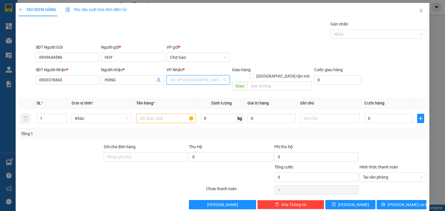
drag, startPoint x: 190, startPoint y: 79, endPoint x: 178, endPoint y: 97, distance: 21.7
click at [190, 81] on input "search" at bounding box center [196, 80] width 52 height 9
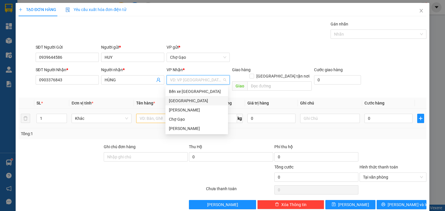
drag, startPoint x: 173, startPoint y: 102, endPoint x: 167, endPoint y: 108, distance: 8.2
click at [173, 102] on div "[GEOGRAPHIC_DATA]" at bounding box center [197, 101] width 56 height 6
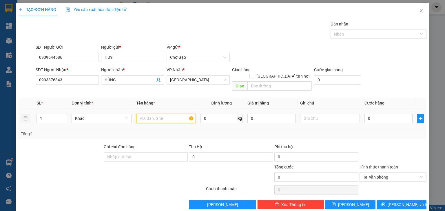
drag, startPoint x: 156, startPoint y: 115, endPoint x: 159, endPoint y: 110, distance: 5.3
click at [157, 114] on input "text" at bounding box center [166, 118] width 60 height 9
type input "1 CAN"
click at [373, 113] on div "0" at bounding box center [389, 119] width 48 height 12
type input "3"
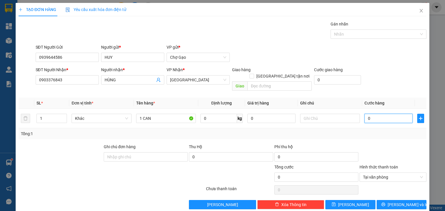
type input "3"
type input "35"
type input "35.000"
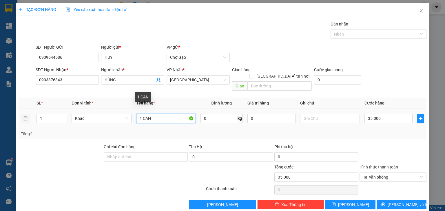
click at [168, 114] on input "1 CAN" at bounding box center [166, 118] width 60 height 9
type input "1 CAN TRẮNG"
type input "35.000"
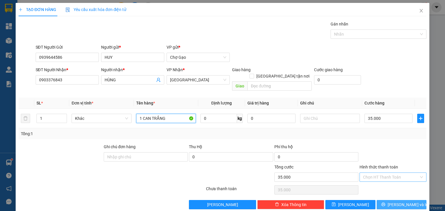
type input "1 CAN TRẮNG"
drag, startPoint x: 394, startPoint y: 195, endPoint x: 392, endPoint y: 211, distance: 16.1
click at [394, 202] on span "[PERSON_NAME] và In" at bounding box center [408, 205] width 41 height 6
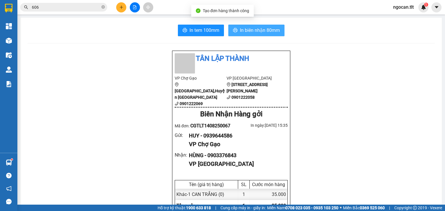
click at [256, 28] on span "In biên nhận 80mm" at bounding box center [260, 30] width 40 height 7
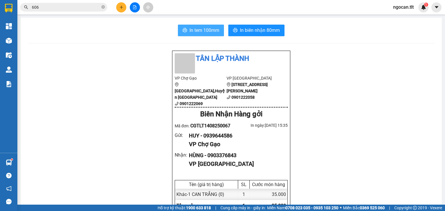
click at [216, 30] on span "In tem 100mm" at bounding box center [205, 30] width 30 height 7
click at [123, 5] on icon "plus" at bounding box center [121, 7] width 4 height 4
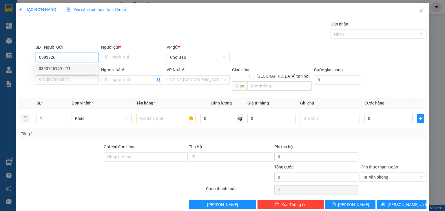
drag, startPoint x: 76, startPoint y: 66, endPoint x: 81, endPoint y: 66, distance: 5.6
click at [77, 66] on div "0393726149 - TÚ" at bounding box center [67, 69] width 56 height 6
type input "0393726149"
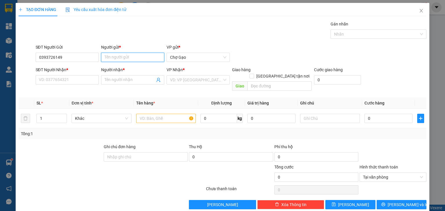
click at [130, 55] on input "Người gửi *" at bounding box center [132, 57] width 63 height 9
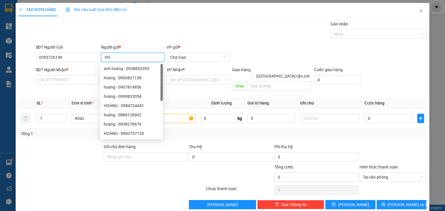
type input "H"
type input "TÚ"
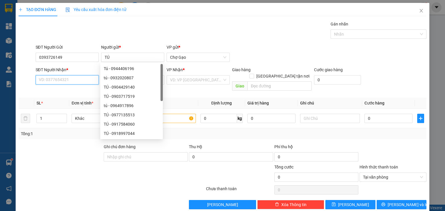
drag, startPoint x: 48, startPoint y: 80, endPoint x: 43, endPoint y: 76, distance: 6.2
click at [47, 80] on input "SĐT Người Nhận *" at bounding box center [67, 79] width 63 height 9
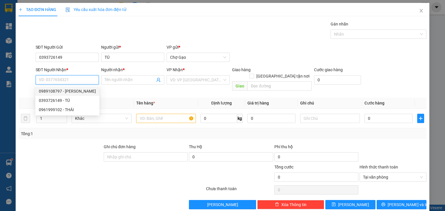
click at [84, 91] on div "0989108797 - [PERSON_NAME]" at bounding box center [67, 91] width 57 height 6
type input "0989108797"
type input "HOÀNG"
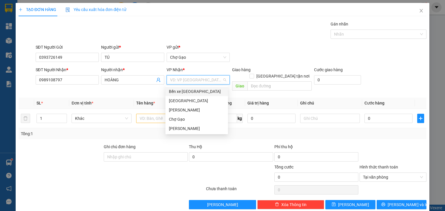
click at [192, 76] on input "search" at bounding box center [196, 80] width 52 height 9
click at [184, 102] on div "[GEOGRAPHIC_DATA]" at bounding box center [197, 101] width 56 height 6
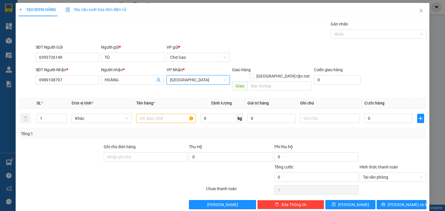
drag, startPoint x: 178, startPoint y: 79, endPoint x: 183, endPoint y: 91, distance: 13.0
click at [179, 80] on span "[GEOGRAPHIC_DATA]" at bounding box center [198, 80] width 56 height 9
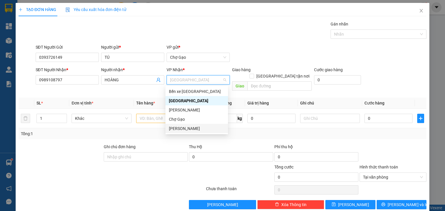
drag, startPoint x: 201, startPoint y: 127, endPoint x: 189, endPoint y: 131, distance: 12.8
click at [201, 128] on div "[PERSON_NAME]" at bounding box center [197, 129] width 56 height 6
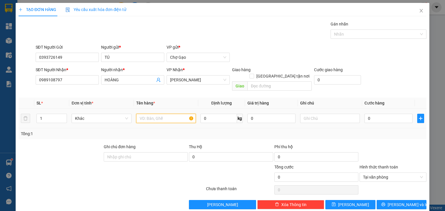
click at [159, 114] on input "text" at bounding box center [166, 118] width 60 height 9
type input "1 TÉP TRONG"
type input "2"
type input "20"
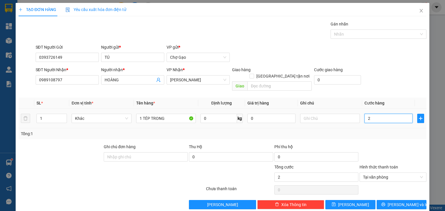
type input "20"
type input "20.000"
click at [397, 202] on span "[PERSON_NAME] và In" at bounding box center [408, 205] width 41 height 6
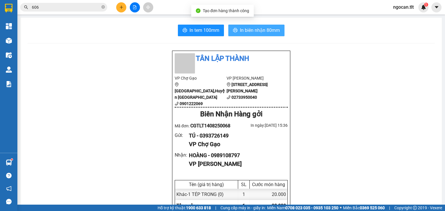
click at [260, 31] on span "In biên nhận 80mm" at bounding box center [260, 30] width 40 height 7
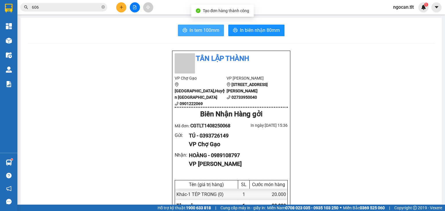
drag, startPoint x: 193, startPoint y: 29, endPoint x: 224, endPoint y: 63, distance: 46.2
click at [194, 31] on span "In tem 100mm" at bounding box center [205, 30] width 30 height 7
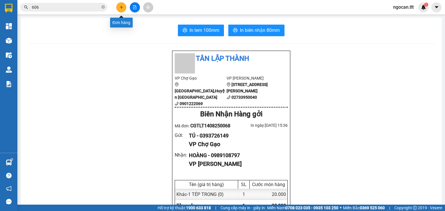
click at [121, 6] on icon "plus" at bounding box center [121, 7] width 4 height 4
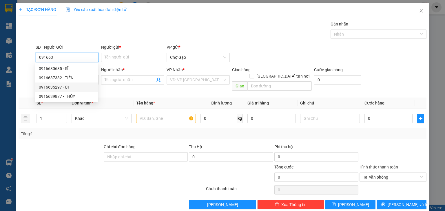
click at [73, 88] on div "0916635297 - ÚT" at bounding box center [67, 87] width 56 height 6
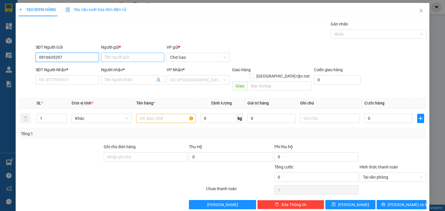
type input "0916635297"
click at [126, 60] on input "Người gửi *" at bounding box center [132, 57] width 63 height 9
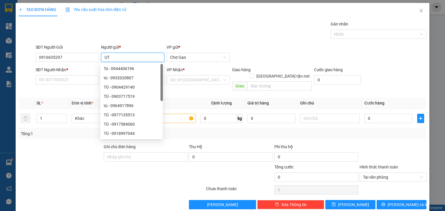
type input "U"
type input "ÚT"
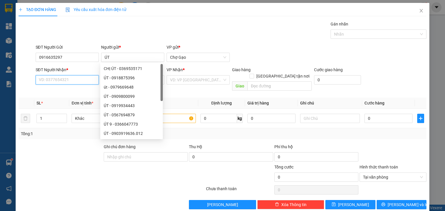
click at [69, 79] on input "SĐT Người Nhận *" at bounding box center [67, 79] width 63 height 9
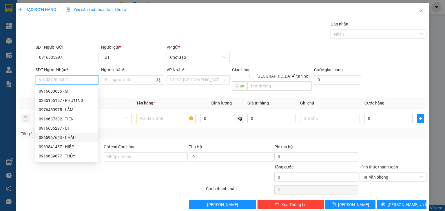
click at [69, 136] on div "0865967663 - CHÂU" at bounding box center [67, 137] width 56 height 6
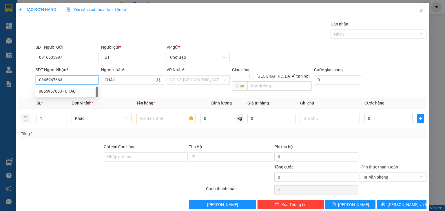
type input "0865967663"
type input "CHÂU"
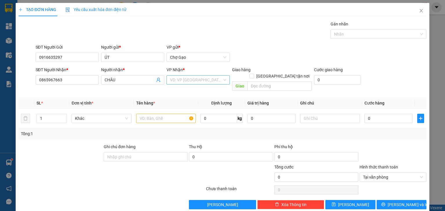
click at [181, 81] on input "search" at bounding box center [196, 80] width 52 height 9
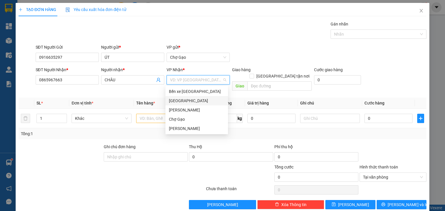
drag, startPoint x: 183, startPoint y: 100, endPoint x: 180, endPoint y: 105, distance: 5.6
click at [183, 100] on div "[GEOGRAPHIC_DATA]" at bounding box center [197, 101] width 56 height 6
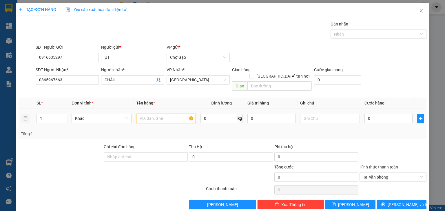
drag, startPoint x: 161, startPoint y: 111, endPoint x: 158, endPoint y: 107, distance: 5.2
click at [161, 114] on input "text" at bounding box center [166, 118] width 60 height 9
type input "1 X TRẮNG"
type input "3"
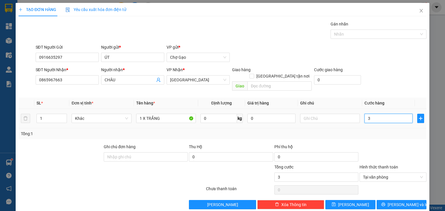
type input "0"
type input "02"
type input "2"
type input "020"
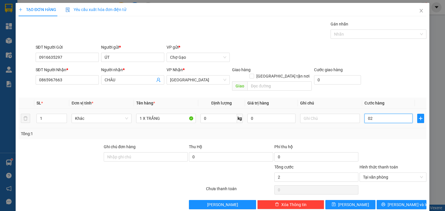
type input "20"
type input "20.000"
drag, startPoint x: 400, startPoint y: 198, endPoint x: 395, endPoint y: 195, distance: 5.5
click at [400, 202] on span "[PERSON_NAME] và In" at bounding box center [408, 205] width 41 height 6
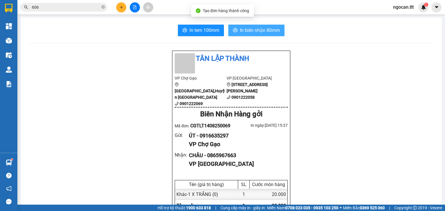
click at [256, 30] on span "In biên nhận 80mm" at bounding box center [260, 30] width 40 height 7
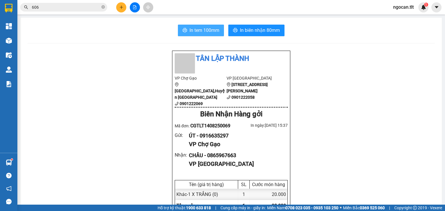
click at [214, 28] on span "In tem 100mm" at bounding box center [205, 30] width 30 height 7
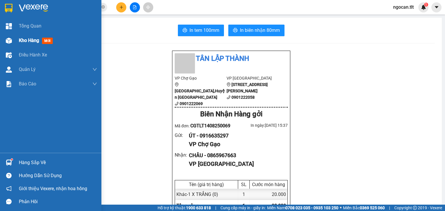
click at [26, 40] on span "Kho hàng" at bounding box center [29, 41] width 20 height 6
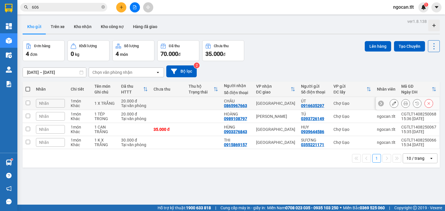
click at [392, 104] on icon at bounding box center [394, 103] width 4 height 4
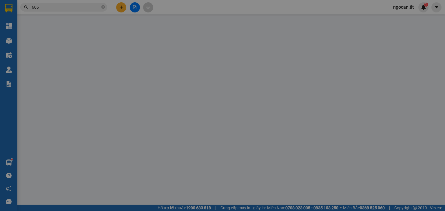
type input "0916635297"
type input "ÚT"
type input "0865967663"
type input "CHÂU"
type input "20.000"
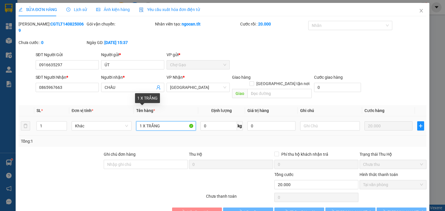
click at [141, 121] on input "1 X TRẮNG" at bounding box center [166, 125] width 60 height 9
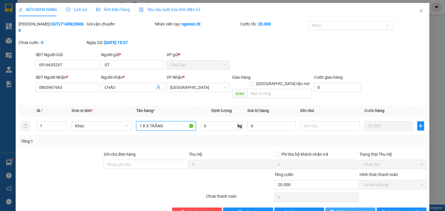
type input "1 K X TRẮNG"
click at [345, 209] on span "[PERSON_NAME] thay đổi" at bounding box center [360, 212] width 46 height 6
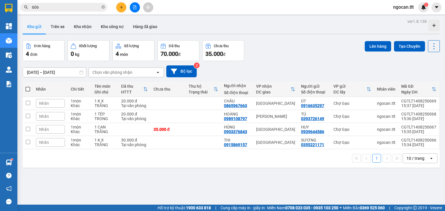
drag, startPoint x: 28, startPoint y: 88, endPoint x: 20, endPoint y: 92, distance: 8.3
click at [27, 88] on span at bounding box center [28, 89] width 5 height 5
click at [28, 86] on input "checkbox" at bounding box center [28, 86] width 0 height 0
checkbox input "true"
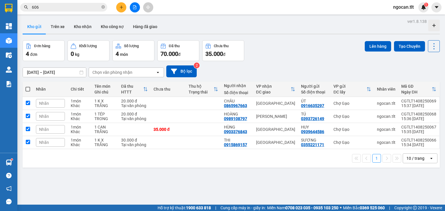
checkbox input "true"
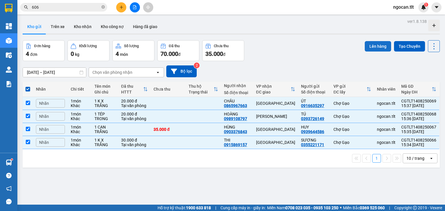
click at [375, 43] on button "Lên hàng" at bounding box center [378, 46] width 26 height 10
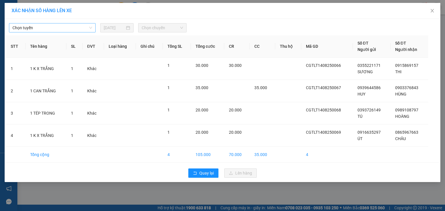
click at [43, 28] on span "Chọn tuyến" at bounding box center [52, 27] width 80 height 9
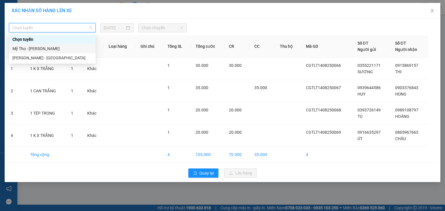
drag, startPoint x: 53, startPoint y: 50, endPoint x: 109, endPoint y: 42, distance: 56.2
click at [55, 50] on div "Mỹ Tho - [PERSON_NAME]" at bounding box center [52, 49] width 80 height 6
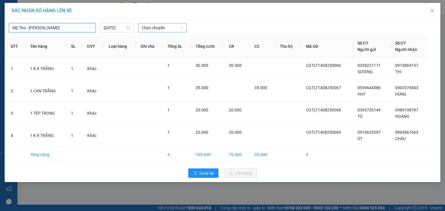
click at [173, 32] on span "Chọn chuyến" at bounding box center [163, 27] width 42 height 9
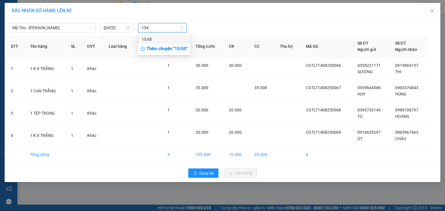
type input "1545"
drag, startPoint x: 172, startPoint y: 39, endPoint x: 184, endPoint y: 38, distance: 11.9
click at [175, 39] on div "15:45" at bounding box center [164, 39] width 45 height 6
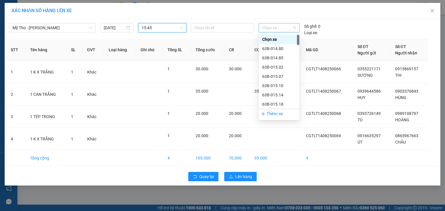
click at [277, 26] on span "Chọn xe" at bounding box center [279, 27] width 34 height 9
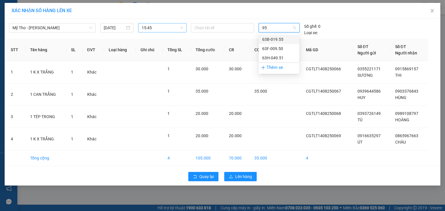
type input "951"
click at [274, 42] on div "63H-049.51" at bounding box center [279, 39] width 34 height 6
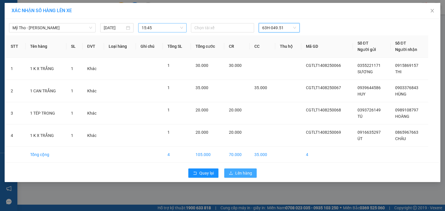
click at [246, 174] on span "Lên hàng" at bounding box center [243, 173] width 17 height 6
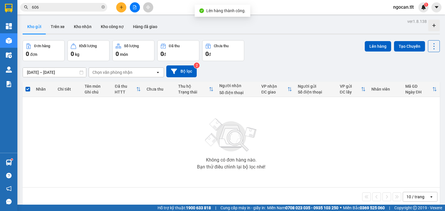
click at [134, 6] on icon "file-add" at bounding box center [135, 7] width 4 height 4
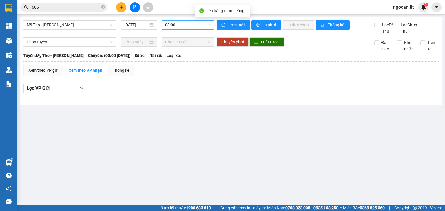
click at [204, 24] on span "03:00" at bounding box center [188, 25] width 46 height 9
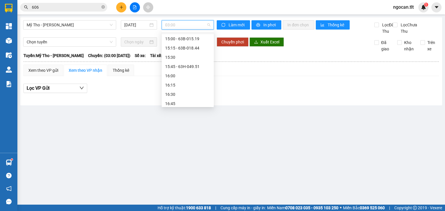
scroll to position [595, 0]
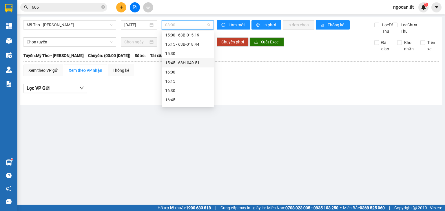
click at [174, 60] on div "15:45 - 63H-049.51" at bounding box center [187, 63] width 45 height 6
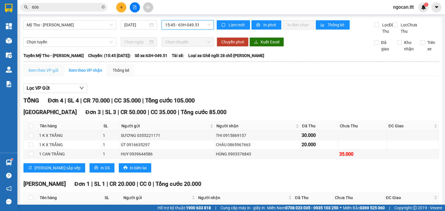
click at [42, 73] on div "Xem theo VP gửi" at bounding box center [43, 71] width 40 height 12
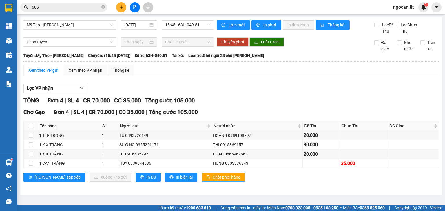
click at [213, 181] on span "Chốt phơi hàng" at bounding box center [227, 177] width 28 height 6
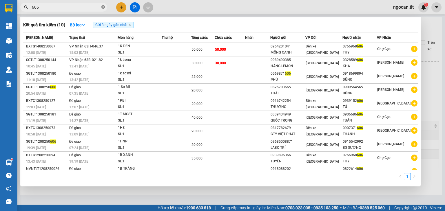
click at [103, 8] on icon "close-circle" at bounding box center [102, 6] width 3 height 3
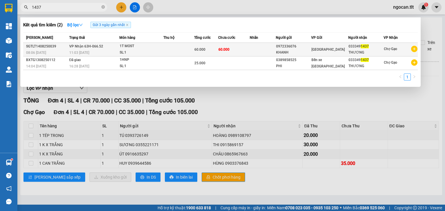
click at [238, 49] on td "60.000" at bounding box center [234, 50] width 32 height 14
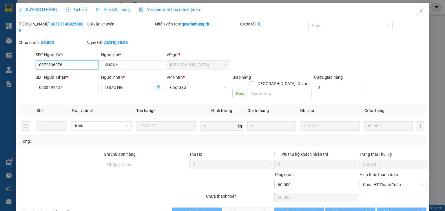
scroll to position [1, 0]
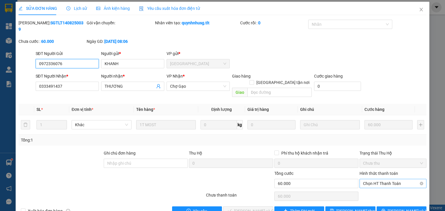
click at [368, 179] on span "Chọn HT Thanh Toán" at bounding box center [393, 183] width 60 height 9
drag, startPoint x: 368, startPoint y: 181, endPoint x: 231, endPoint y: 186, distance: 136.9
click at [367, 181] on div "Tại văn phòng" at bounding box center [390, 182] width 60 height 6
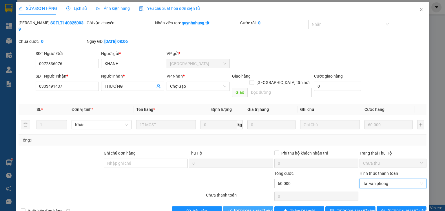
drag, startPoint x: 245, startPoint y: 199, endPoint x: 289, endPoint y: 200, distance: 44.4
click at [245, 208] on span "[PERSON_NAME] và Giao hàng" at bounding box center [262, 211] width 56 height 6
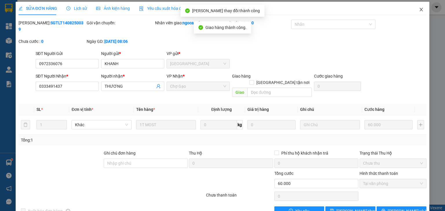
click at [418, 7] on span "Close" at bounding box center [421, 10] width 16 height 16
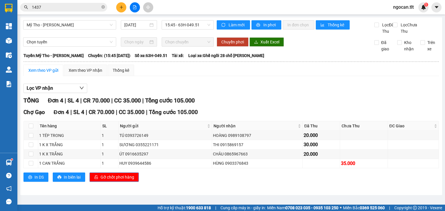
click at [55, 5] on input "1437" at bounding box center [66, 7] width 68 height 6
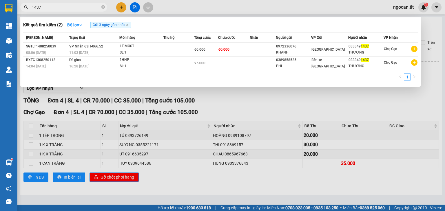
click at [55, 5] on input "1437" at bounding box center [66, 7] width 68 height 6
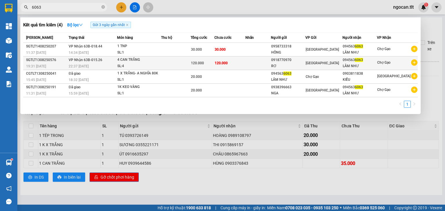
click at [159, 63] on div "SL: 4" at bounding box center [138, 66] width 43 height 6
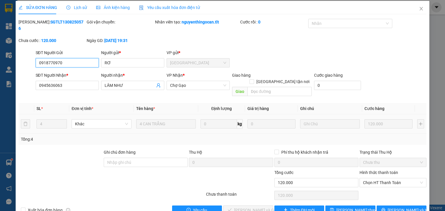
scroll to position [2, 0]
click at [385, 178] on span "Chọn HT Thanh Toán" at bounding box center [393, 182] width 60 height 9
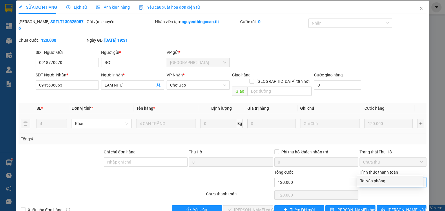
click at [382, 179] on div "Tại văn phòng" at bounding box center [390, 181] width 60 height 6
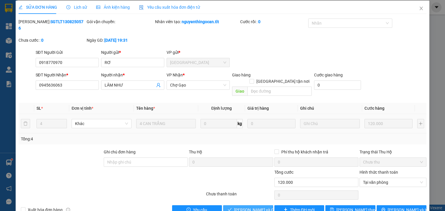
click at [244, 207] on span "[PERSON_NAME] và Giao hàng" at bounding box center [262, 210] width 56 height 6
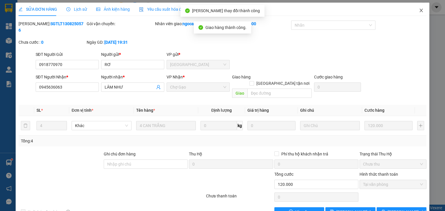
scroll to position [0, 0]
click at [420, 12] on icon "close" at bounding box center [421, 10] width 5 height 5
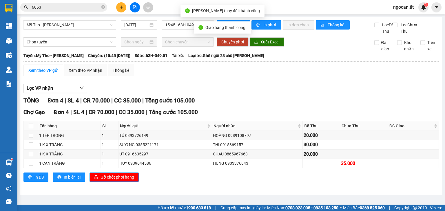
click at [57, 6] on input "6063" at bounding box center [66, 7] width 68 height 6
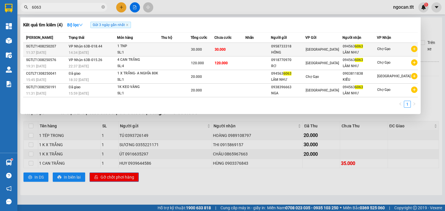
click at [170, 48] on td at bounding box center [176, 50] width 30 height 14
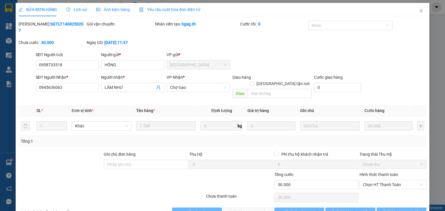
scroll to position [1, 0]
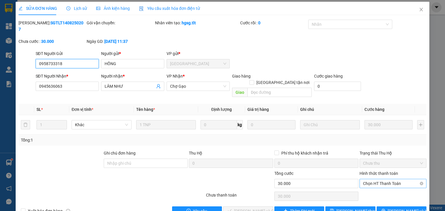
click at [397, 179] on span "Chọn HT Thanh Toán" at bounding box center [393, 183] width 60 height 9
click at [391, 183] on div "Tại văn phòng" at bounding box center [390, 182] width 60 height 6
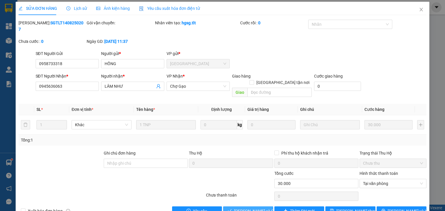
click at [243, 208] on span "[PERSON_NAME] và Giao hàng" at bounding box center [262, 211] width 56 height 6
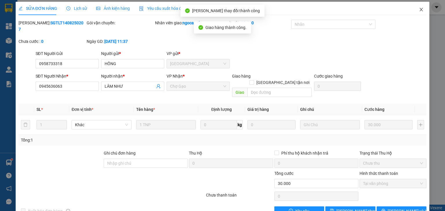
click at [415, 15] on span "Close" at bounding box center [421, 10] width 16 height 16
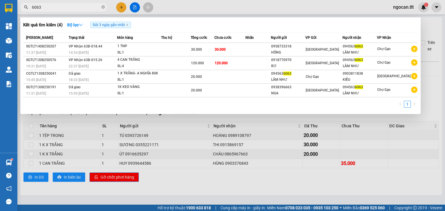
click at [55, 7] on input "6063" at bounding box center [66, 7] width 68 height 6
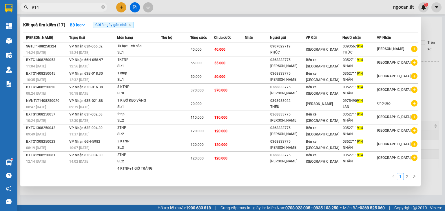
click at [74, 6] on input "914" at bounding box center [66, 7] width 68 height 6
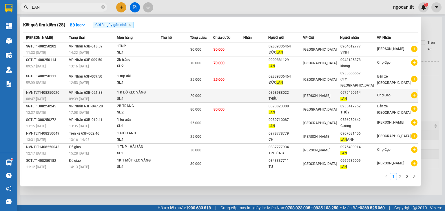
click at [170, 89] on td at bounding box center [175, 96] width 29 height 14
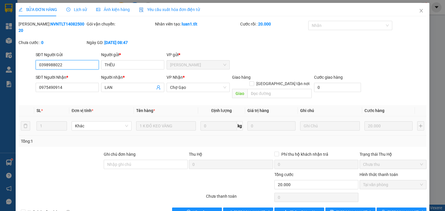
scroll to position [4, 0]
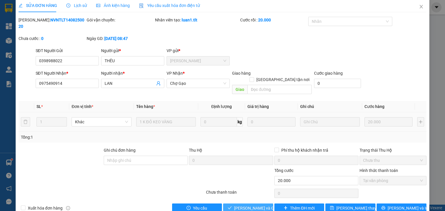
drag, startPoint x: 258, startPoint y: 195, endPoint x: 266, endPoint y: 198, distance: 8.3
click at [257, 205] on span "[PERSON_NAME] và Giao hàng" at bounding box center [262, 208] width 56 height 6
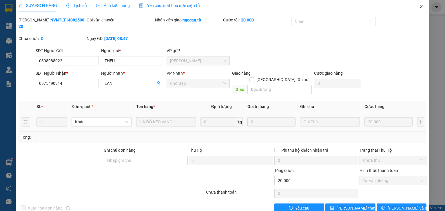
click at [419, 7] on icon "close" at bounding box center [421, 6] width 5 height 5
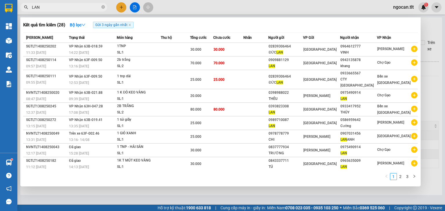
click at [77, 6] on input "LAN" at bounding box center [66, 7] width 68 height 6
click at [76, 6] on input "LAN" at bounding box center [66, 7] width 68 height 6
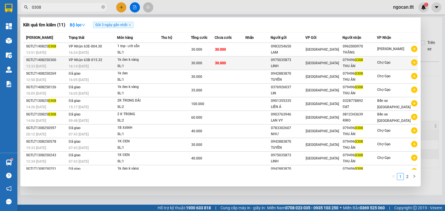
click at [326, 61] on div "[GEOGRAPHIC_DATA]" at bounding box center [324, 63] width 37 height 6
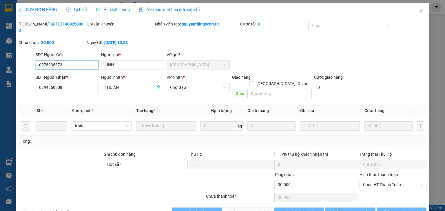
scroll to position [1, 0]
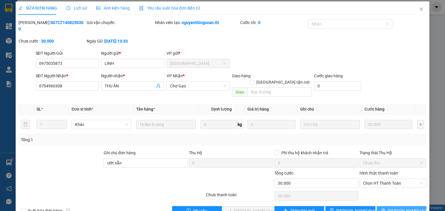
click at [389, 206] on button "[PERSON_NAME] và In" at bounding box center [402, 210] width 50 height 9
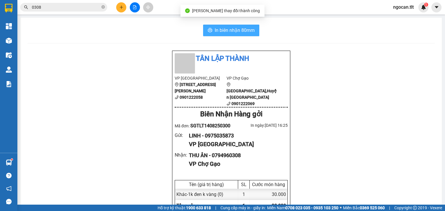
drag, startPoint x: 229, startPoint y: 27, endPoint x: 303, endPoint y: 101, distance: 103.9
click at [230, 29] on span "In biên nhận 80mm" at bounding box center [235, 30] width 40 height 7
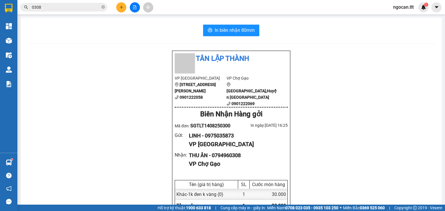
click at [57, 12] on div "Kết quả tìm kiếm ( 11 ) Bộ lọc Gửi 3 ngày gần nhất Mã ĐH Trạng thái Món hàng Th…" at bounding box center [222, 7] width 445 height 14
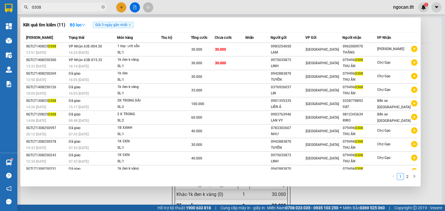
drag, startPoint x: 74, startPoint y: 6, endPoint x: 75, endPoint y: 9, distance: 3.0
click at [74, 6] on input "0308" at bounding box center [66, 7] width 68 height 6
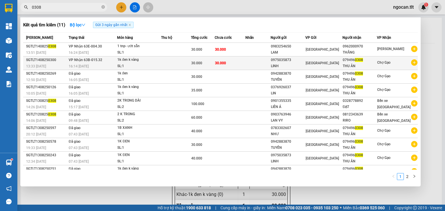
click at [255, 58] on td at bounding box center [259, 64] width 26 height 14
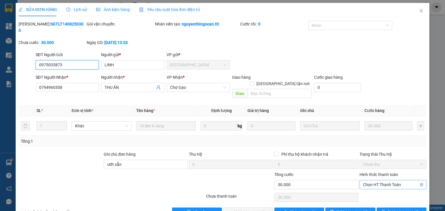
click at [392, 181] on span "Chọn HT Thanh Toán" at bounding box center [393, 185] width 60 height 9
click at [375, 183] on div "Tại văn phòng" at bounding box center [390, 183] width 60 height 6
click at [246, 209] on span "[PERSON_NAME] và Giao hàng" at bounding box center [262, 212] width 56 height 6
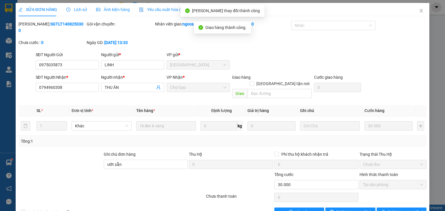
click at [267, 211] on html "Kết quả tìm kiếm ( 11 ) Bộ lọc Gửi 3 ngày gần nhất Mã ĐH Trạng thái Món hàng Th…" at bounding box center [222, 105] width 445 height 211
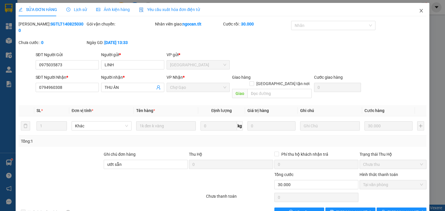
click at [419, 12] on icon "close" at bounding box center [421, 10] width 5 height 5
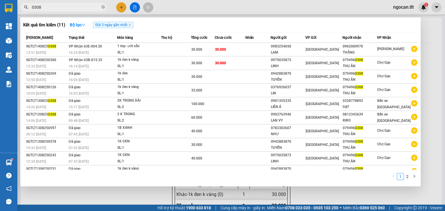
click at [48, 5] on input "0308" at bounding box center [66, 7] width 68 height 6
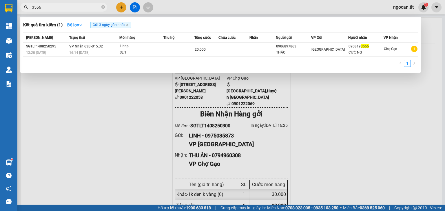
click at [54, 6] on input "3566" at bounding box center [66, 7] width 68 height 6
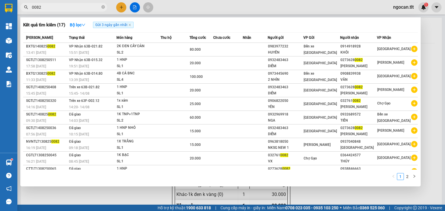
click at [42, 7] on input "0082" at bounding box center [66, 7] width 68 height 6
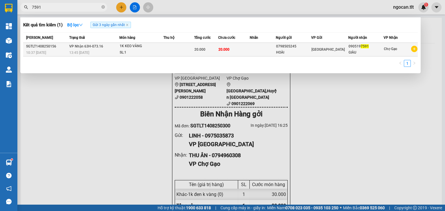
drag, startPoint x: 183, startPoint y: 48, endPoint x: 183, endPoint y: 51, distance: 3.5
click at [183, 51] on td at bounding box center [178, 50] width 31 height 14
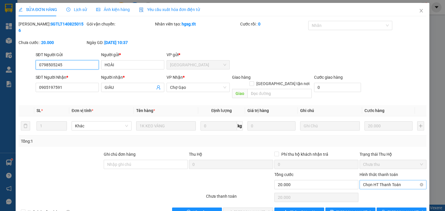
drag, startPoint x: 371, startPoint y: 167, endPoint x: 371, endPoint y: 173, distance: 6.1
click at [372, 181] on span "Chọn HT Thanh Toán" at bounding box center [393, 185] width 60 height 9
click at [372, 180] on div "Tại văn phòng" at bounding box center [390, 183] width 60 height 6
drag, startPoint x: 260, startPoint y: 194, endPoint x: 261, endPoint y: 198, distance: 4.5
click at [260, 209] on span "[PERSON_NAME] và Giao hàng" at bounding box center [262, 212] width 56 height 6
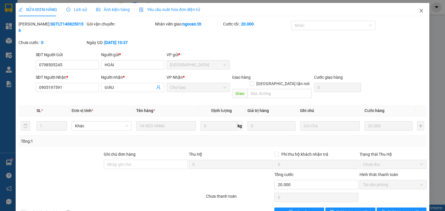
click at [421, 9] on span "Close" at bounding box center [421, 11] width 16 height 16
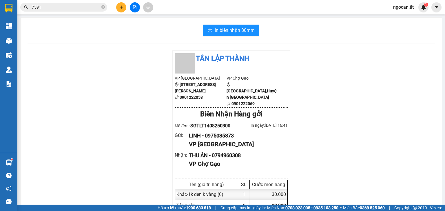
click at [59, 8] on input "7591" at bounding box center [66, 7] width 68 height 6
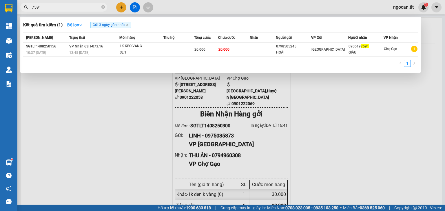
click at [59, 8] on input "7591" at bounding box center [66, 7] width 68 height 6
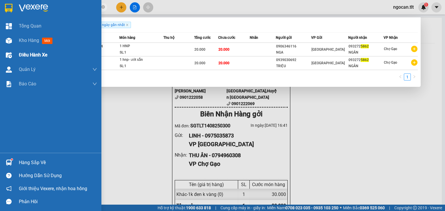
drag, startPoint x: 18, startPoint y: 40, endPoint x: 9, endPoint y: 59, distance: 21.3
click at [18, 40] on div "Kho hàng mới" at bounding box center [50, 40] width 101 height 14
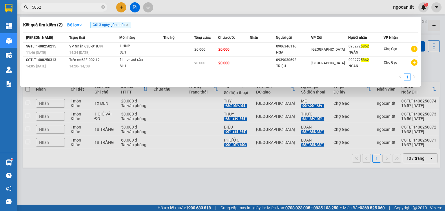
click at [158, 201] on div at bounding box center [222, 105] width 445 height 211
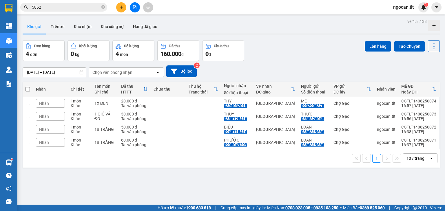
click at [29, 88] on span at bounding box center [28, 89] width 5 height 5
click at [28, 86] on input "checkbox" at bounding box center [28, 86] width 0 height 0
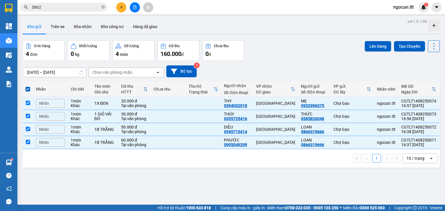
click at [379, 39] on div "ver 1.8.138 Kho gửi Trên xe Kho nhận Kho công nợ Hàng đã giao Đơn hàng 4 đơn Kh…" at bounding box center [231, 122] width 422 height 211
click at [380, 45] on button "Lên hàng" at bounding box center [378, 46] width 26 height 10
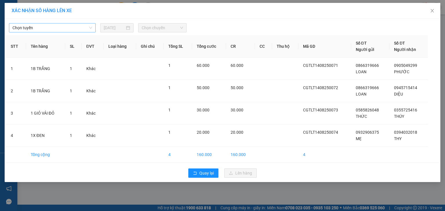
click at [56, 30] on span "Chọn tuyến" at bounding box center [52, 27] width 80 height 9
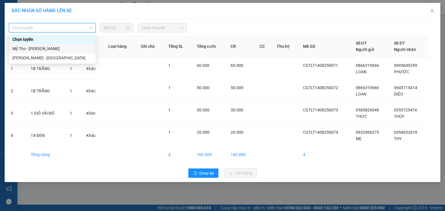
click at [43, 52] on div "Mỹ Tho - [PERSON_NAME]" at bounding box center [52, 48] width 87 height 9
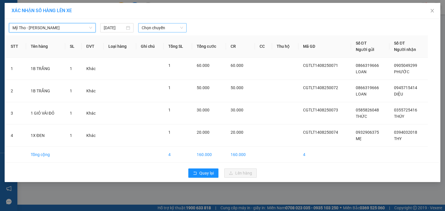
click at [154, 31] on span "Chọn chuyến" at bounding box center [163, 27] width 42 height 9
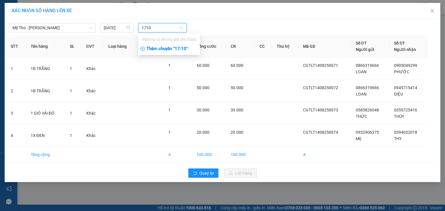
drag, startPoint x: 184, startPoint y: 47, endPoint x: 190, endPoint y: 49, distance: 6.3
click at [186, 48] on div "Thêm chuyến " 17:10 "" at bounding box center [169, 49] width 62 height 10
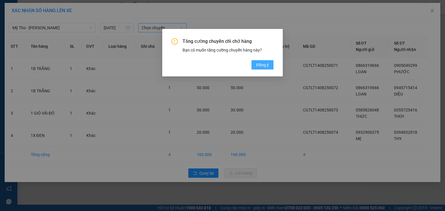
click at [264, 66] on span "Đồng ý" at bounding box center [262, 65] width 13 height 6
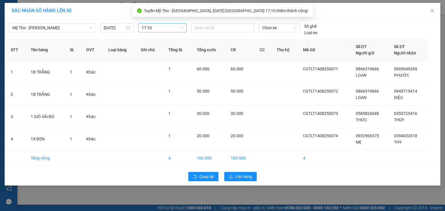
click at [287, 33] on div "Chọn xe" at bounding box center [279, 29] width 45 height 13
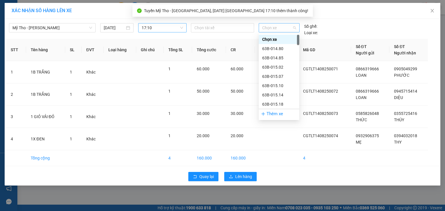
click at [293, 28] on span "Chọn xe" at bounding box center [279, 27] width 34 height 9
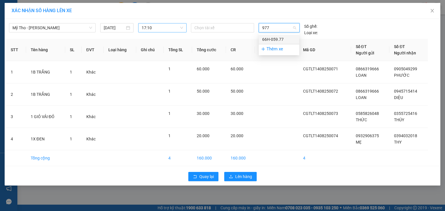
click at [274, 40] on div "66H-059.77" at bounding box center [279, 39] width 34 height 6
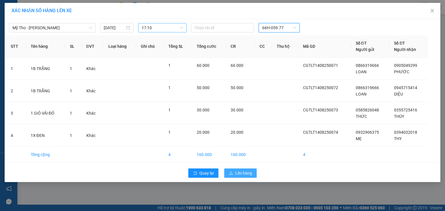
click at [248, 172] on span "Lên hàng" at bounding box center [243, 173] width 17 height 6
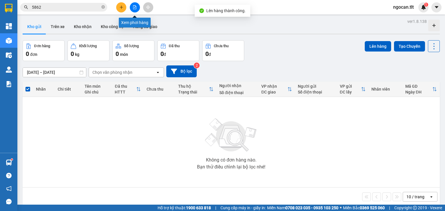
drag, startPoint x: 135, startPoint y: 3, endPoint x: 150, endPoint y: 17, distance: 20.4
click at [135, 3] on button at bounding box center [135, 7] width 10 height 10
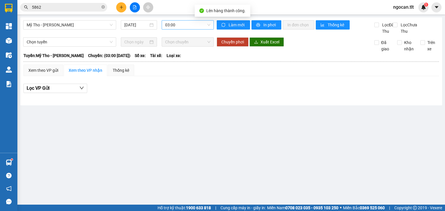
drag, startPoint x: 181, startPoint y: 26, endPoint x: 180, endPoint y: 29, distance: 3.5
click at [181, 28] on span "03:00" at bounding box center [188, 25] width 46 height 9
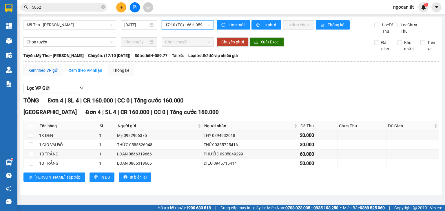
drag, startPoint x: 38, startPoint y: 74, endPoint x: 41, endPoint y: 78, distance: 5.0
click at [38, 74] on div "Xem theo VP gửi" at bounding box center [43, 70] width 30 height 6
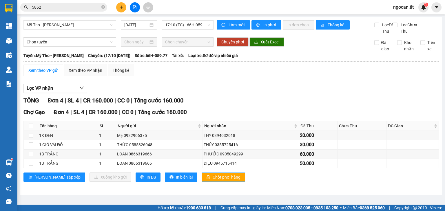
click at [213, 181] on span "Chốt phơi hàng" at bounding box center [227, 177] width 28 height 6
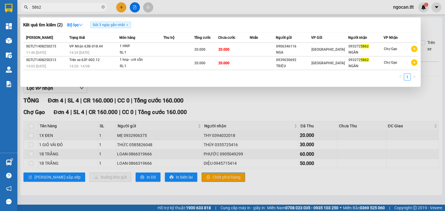
click at [68, 8] on input "5862" at bounding box center [66, 7] width 68 height 6
click at [68, 7] on input "5862" at bounding box center [66, 7] width 68 height 6
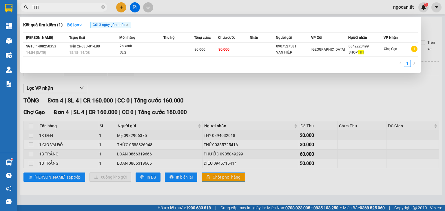
click at [68, 8] on input "TITI" at bounding box center [66, 7] width 68 height 6
click at [68, 7] on input "TITI" at bounding box center [66, 7] width 68 height 6
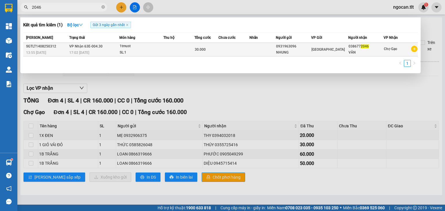
click at [311, 48] on div "0931963096" at bounding box center [293, 46] width 35 height 6
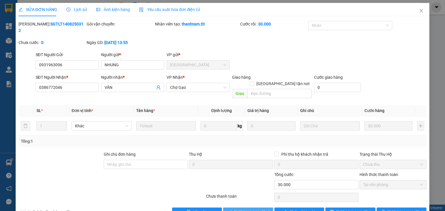
click at [259, 209] on span "[PERSON_NAME] và Giao hàng" at bounding box center [262, 212] width 56 height 6
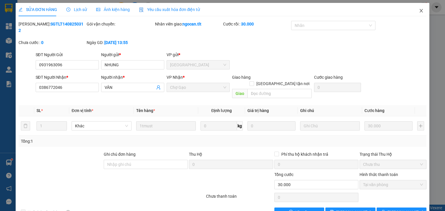
click at [419, 8] on icon "close" at bounding box center [421, 10] width 5 height 5
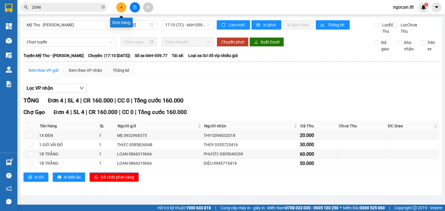
click at [122, 6] on icon "plus" at bounding box center [121, 7] width 4 height 4
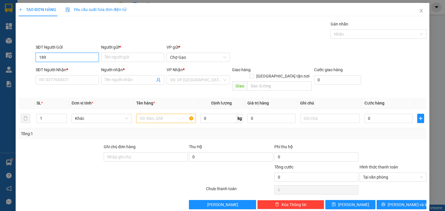
click at [62, 60] on input "189" at bounding box center [67, 57] width 63 height 9
click at [59, 80] on input "SĐT Người Nhận *" at bounding box center [67, 79] width 63 height 9
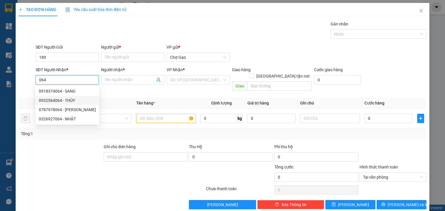
click at [71, 98] on div "0932564064 - THỦY" at bounding box center [67, 100] width 57 height 6
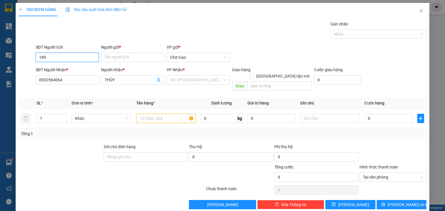
click at [67, 56] on input "189" at bounding box center [67, 57] width 63 height 9
drag, startPoint x: 72, startPoint y: 68, endPoint x: 82, endPoint y: 68, distance: 9.6
click at [73, 69] on div "0907219189 - DIỄM" at bounding box center [67, 69] width 57 height 6
click at [144, 60] on input "Người gửi *" at bounding box center [132, 57] width 63 height 9
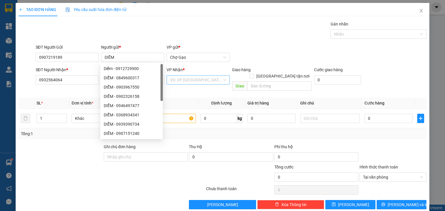
drag, startPoint x: 198, startPoint y: 73, endPoint x: 196, endPoint y: 80, distance: 7.5
click at [196, 79] on div "VP Nhận * VD: VP [GEOGRAPHIC_DATA]" at bounding box center [198, 77] width 63 height 20
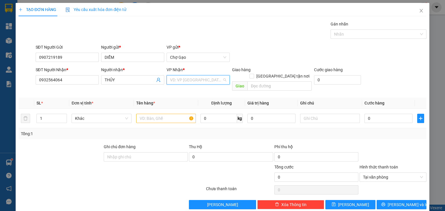
click at [197, 80] on input "search" at bounding box center [196, 80] width 52 height 9
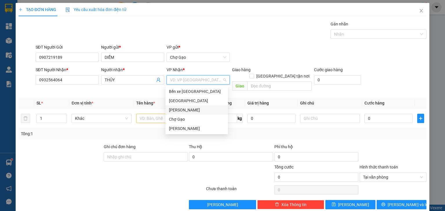
click at [179, 106] on div "[PERSON_NAME]" at bounding box center [197, 110] width 63 height 9
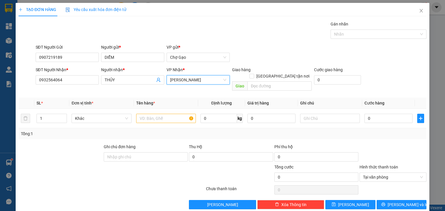
drag, startPoint x: 187, startPoint y: 78, endPoint x: 186, endPoint y: 90, distance: 12.2
click at [187, 81] on span "[PERSON_NAME]" at bounding box center [198, 80] width 56 height 9
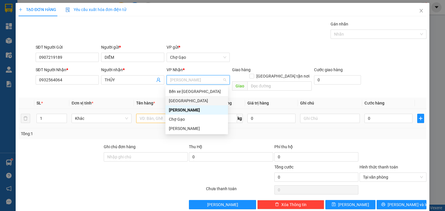
drag, startPoint x: 179, startPoint y: 102, endPoint x: 171, endPoint y: 108, distance: 9.5
click at [178, 102] on div "[GEOGRAPHIC_DATA]" at bounding box center [197, 101] width 56 height 6
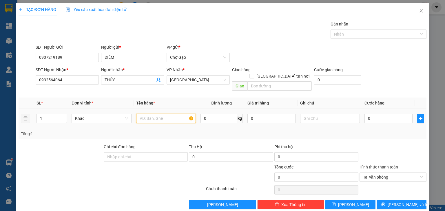
drag, startPoint x: 162, startPoint y: 115, endPoint x: 163, endPoint y: 107, distance: 7.6
click at [162, 114] on input "text" at bounding box center [166, 118] width 60 height 9
click at [385, 114] on input "0" at bounding box center [389, 118] width 48 height 9
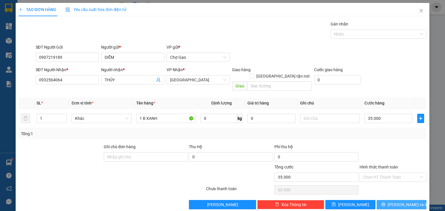
click at [385, 203] on icon "printer" at bounding box center [383, 205] width 4 height 4
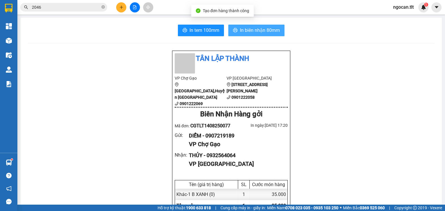
drag, startPoint x: 262, startPoint y: 30, endPoint x: 267, endPoint y: 34, distance: 6.8
click at [262, 30] on span "In biên nhận 80mm" at bounding box center [260, 30] width 40 height 7
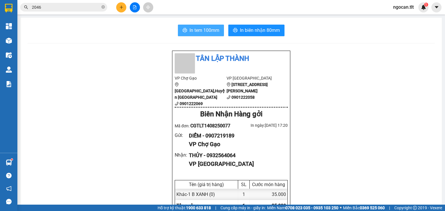
drag, startPoint x: 197, startPoint y: 29, endPoint x: 236, endPoint y: 52, distance: 45.0
click at [198, 30] on span "In tem 100mm" at bounding box center [205, 30] width 30 height 7
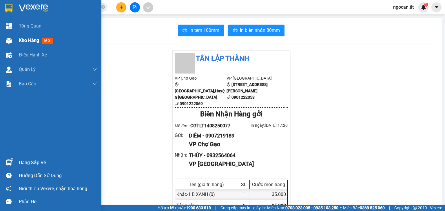
click at [24, 37] on div "Kho hàng mới" at bounding box center [58, 40] width 78 height 14
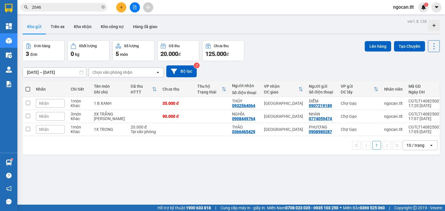
drag, startPoint x: 179, startPoint y: 94, endPoint x: 183, endPoint y: 102, distance: 9.2
click at [180, 94] on div "Chưa thu" at bounding box center [177, 89] width 29 height 12
drag, startPoint x: 184, startPoint y: 104, endPoint x: 190, endPoint y: 124, distance: 20.8
click at [185, 106] on td "35.000 đ" at bounding box center [177, 103] width 35 height 13
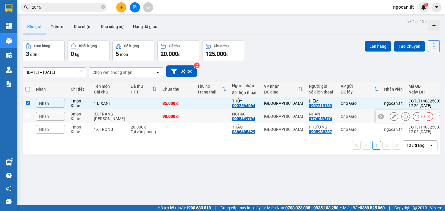
drag, startPoint x: 191, startPoint y: 125, endPoint x: 193, endPoint y: 131, distance: 6.7
click at [194, 123] on td at bounding box center [211, 116] width 35 height 13
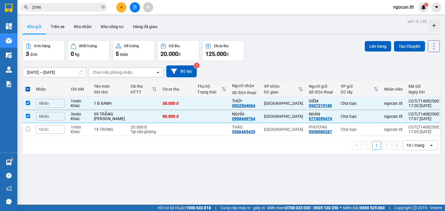
drag, startPoint x: 192, startPoint y: 143, endPoint x: 231, endPoint y: 128, distance: 41.4
click at [193, 143] on div "1 10 / trang open" at bounding box center [231, 145] width 417 height 19
click at [174, 136] on td at bounding box center [177, 129] width 35 height 13
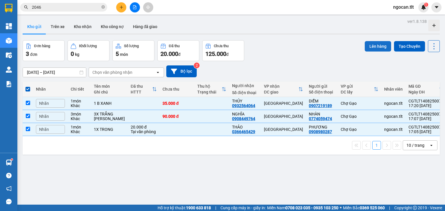
click at [374, 42] on button "Lên hàng" at bounding box center [378, 46] width 26 height 10
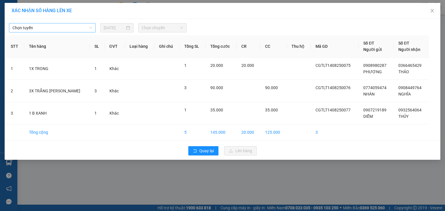
click at [57, 24] on span "Chọn tuyến" at bounding box center [52, 27] width 80 height 9
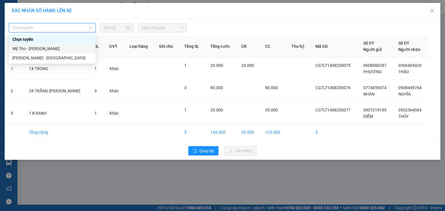
drag, startPoint x: 58, startPoint y: 48, endPoint x: 69, endPoint y: 39, distance: 14.0
click at [59, 45] on div "Mỹ Tho - [PERSON_NAME]" at bounding box center [52, 48] width 87 height 9
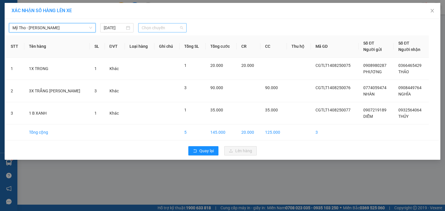
click at [172, 25] on span "Chọn chuyến" at bounding box center [163, 27] width 42 height 9
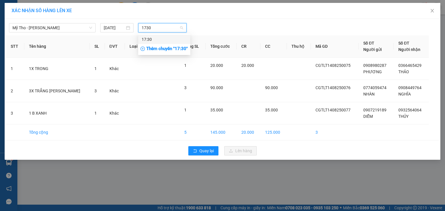
click at [173, 37] on div "17:30" at bounding box center [164, 39] width 45 height 6
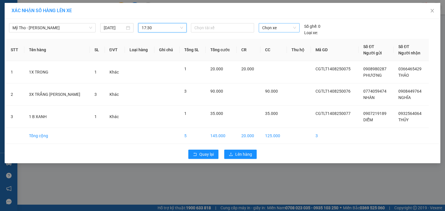
click at [284, 28] on span "Chọn xe" at bounding box center [279, 27] width 34 height 9
click at [286, 41] on div "63B-015.32" at bounding box center [279, 39] width 34 height 6
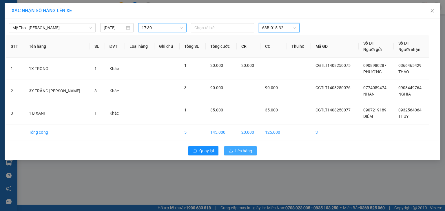
click at [243, 154] on span "Lên hàng" at bounding box center [243, 151] width 17 height 6
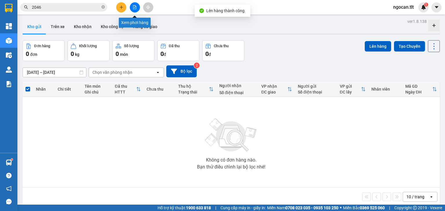
drag, startPoint x: 131, startPoint y: 7, endPoint x: 126, endPoint y: 17, distance: 10.8
click at [132, 7] on button at bounding box center [135, 7] width 10 height 10
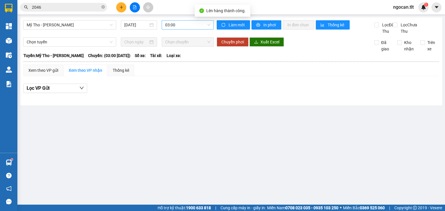
click at [190, 23] on span "03:00" at bounding box center [188, 25] width 46 height 9
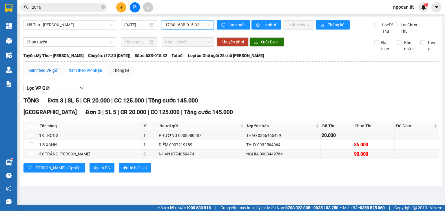
click at [41, 74] on div "Xem theo VP gửi" at bounding box center [43, 70] width 30 height 6
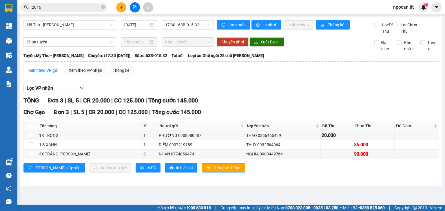
click at [213, 171] on span "Chốt phơi hàng" at bounding box center [227, 168] width 28 height 6
click at [58, 9] on input "2046" at bounding box center [66, 7] width 68 height 6
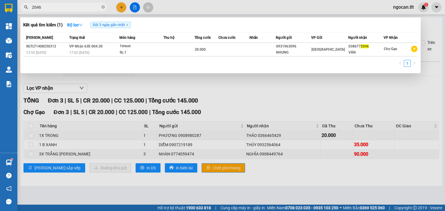
click at [58, 8] on input "2046" at bounding box center [66, 7] width 68 height 6
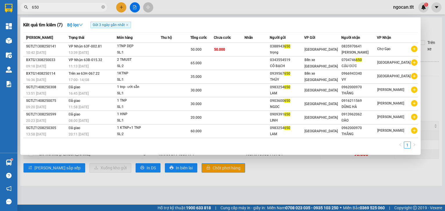
click at [45, 7] on input "650" at bounding box center [66, 7] width 68 height 6
click at [45, 8] on input "650" at bounding box center [66, 7] width 68 height 6
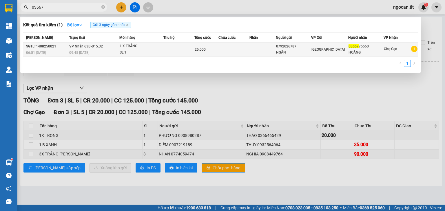
click at [245, 51] on td at bounding box center [234, 50] width 31 height 14
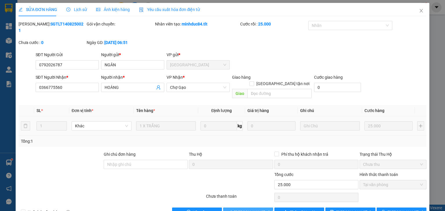
click at [247, 209] on span "[PERSON_NAME] và Giao hàng" at bounding box center [262, 212] width 56 height 6
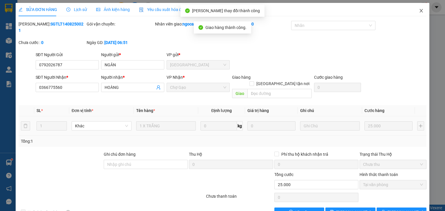
drag, startPoint x: 420, startPoint y: 6, endPoint x: 397, endPoint y: 11, distance: 24.3
click at [420, 8] on icon "close" at bounding box center [421, 10] width 5 height 5
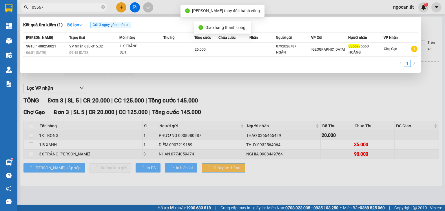
click at [65, 4] on input "03667" at bounding box center [66, 7] width 68 height 6
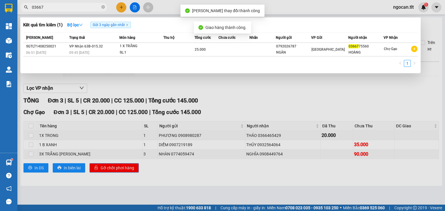
drag, startPoint x: 65, startPoint y: 4, endPoint x: 64, endPoint y: 0, distance: 4.0
click at [64, 2] on div "Kết quả tìm kiếm ( 1 ) Bộ lọc Gửi 3 ngày gần nhất Mã ĐH Trạng thái Món hàng Thu…" at bounding box center [56, 7] width 113 height 10
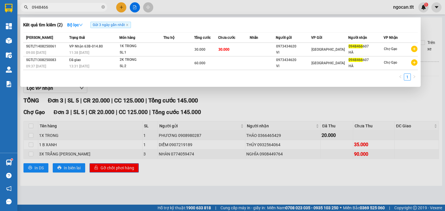
click at [54, 10] on input "0948466" at bounding box center [66, 7] width 68 height 6
click at [120, 7] on div at bounding box center [222, 105] width 445 height 211
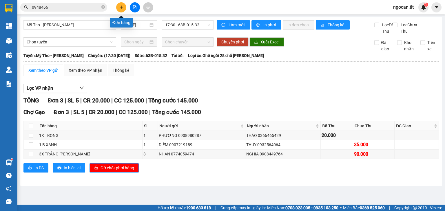
click at [120, 7] on icon "plus" at bounding box center [121, 7] width 4 height 4
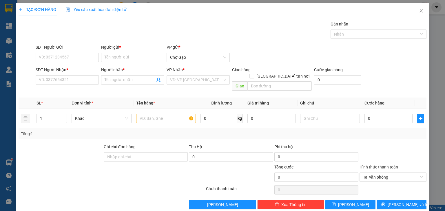
click at [83, 62] on div "SĐT Người Gửi VD: 0371234567" at bounding box center [67, 54] width 63 height 20
click at [90, 61] on input "SĐT Người Gửi" at bounding box center [67, 57] width 63 height 9
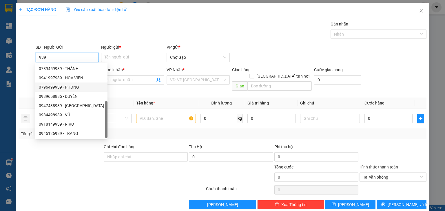
click at [38, 58] on input "939" at bounding box center [67, 57] width 63 height 9
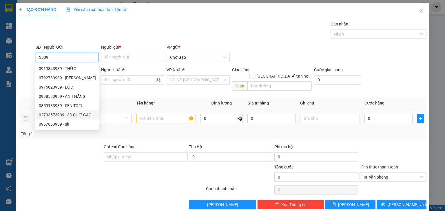
click at [53, 114] on div "02733573939 - 3D CHỢ GẠO" at bounding box center [67, 115] width 57 height 6
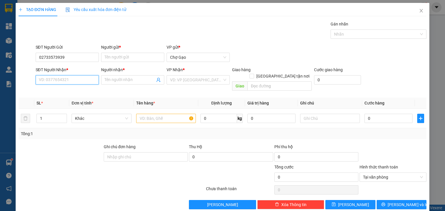
drag, startPoint x: 70, startPoint y: 81, endPoint x: 75, endPoint y: 82, distance: 4.8
click at [70, 81] on input "SĐT Người Nhận *" at bounding box center [67, 79] width 63 height 9
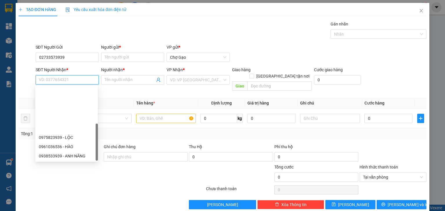
click at [80, 181] on div "0913610025 - LABO DIAMOND" at bounding box center [67, 184] width 56 height 6
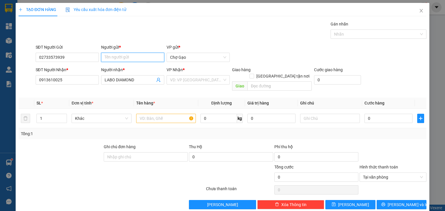
click at [117, 56] on input "Người gửi *" at bounding box center [132, 57] width 63 height 9
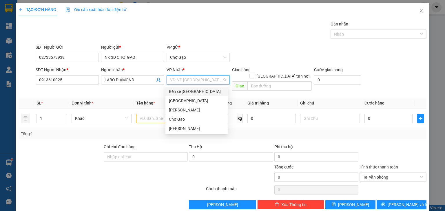
click at [197, 81] on input "search" at bounding box center [196, 80] width 52 height 9
click at [177, 100] on div "[GEOGRAPHIC_DATA]" at bounding box center [197, 101] width 56 height 6
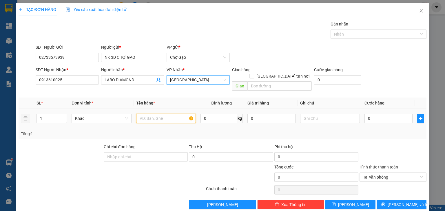
drag, startPoint x: 158, startPoint y: 113, endPoint x: 154, endPoint y: 109, distance: 5.5
click at [157, 114] on input "text" at bounding box center [166, 118] width 60 height 9
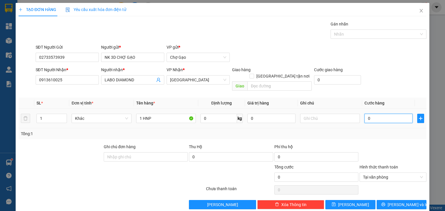
click at [377, 114] on input "0" at bounding box center [389, 118] width 48 height 9
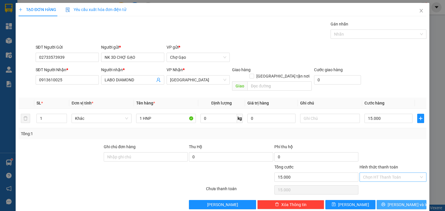
click at [402, 202] on span "[PERSON_NAME] và In" at bounding box center [408, 205] width 41 height 6
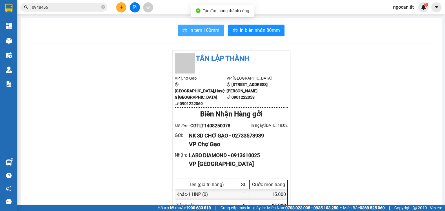
drag, startPoint x: 203, startPoint y: 32, endPoint x: 209, endPoint y: 40, distance: 9.3
click at [203, 34] on button "In tem 100mm" at bounding box center [201, 31] width 46 height 12
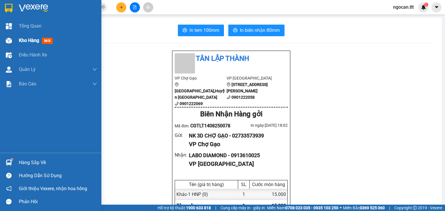
drag, startPoint x: 29, startPoint y: 37, endPoint x: 37, endPoint y: 40, distance: 8.9
click at [29, 38] on span "Kho hàng" at bounding box center [29, 41] width 20 height 6
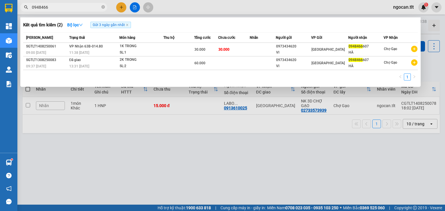
click at [65, 8] on input "0948466" at bounding box center [66, 7] width 68 height 6
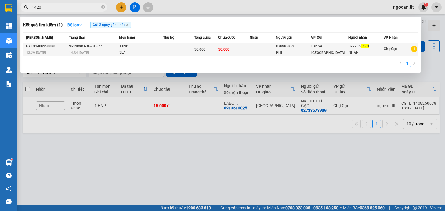
click at [246, 47] on td "30.000" at bounding box center [234, 50] width 32 height 14
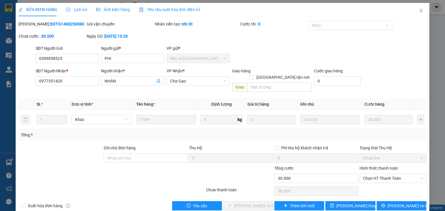
click at [400, 176] on div "Hình thức thanh toán Chọn HT Thanh Toán" at bounding box center [393, 175] width 67 height 20
click at [385, 174] on span "Chọn HT Thanh Toán" at bounding box center [393, 178] width 60 height 9
click at [385, 181] on div "Tại văn phòng" at bounding box center [390, 184] width 60 height 6
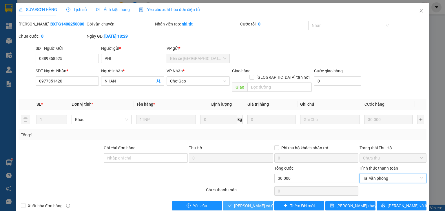
click at [238, 203] on span "[PERSON_NAME] và Giao hàng" at bounding box center [262, 206] width 56 height 6
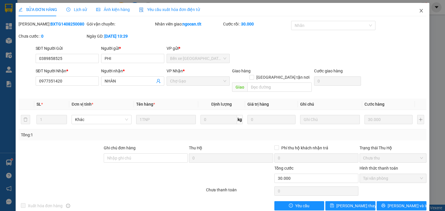
click at [421, 9] on span "Close" at bounding box center [421, 11] width 16 height 16
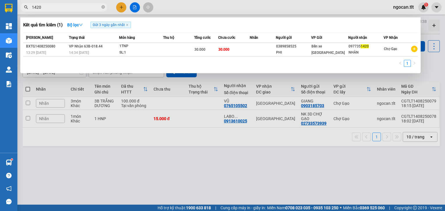
click at [79, 6] on input "1420" at bounding box center [66, 7] width 68 height 6
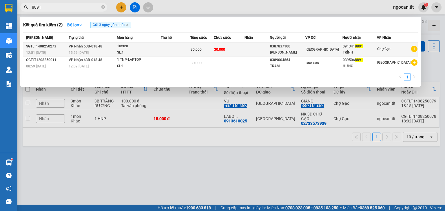
click at [355, 48] on div "091341 8891" at bounding box center [360, 46] width 34 height 6
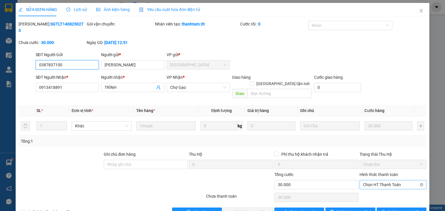
click at [380, 181] on span "Chọn HT Thanh Toán" at bounding box center [393, 185] width 60 height 9
click at [369, 180] on div "Tại văn phòng" at bounding box center [390, 183] width 60 height 6
click at [250, 209] on span "[PERSON_NAME] và Giao hàng" at bounding box center [262, 212] width 56 height 6
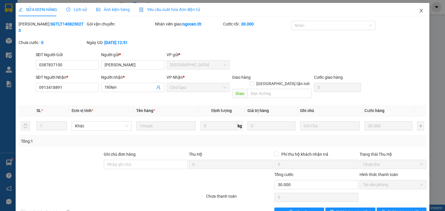
click at [419, 10] on icon "close" at bounding box center [421, 10] width 5 height 5
